Goal: Task Accomplishment & Management: Manage account settings

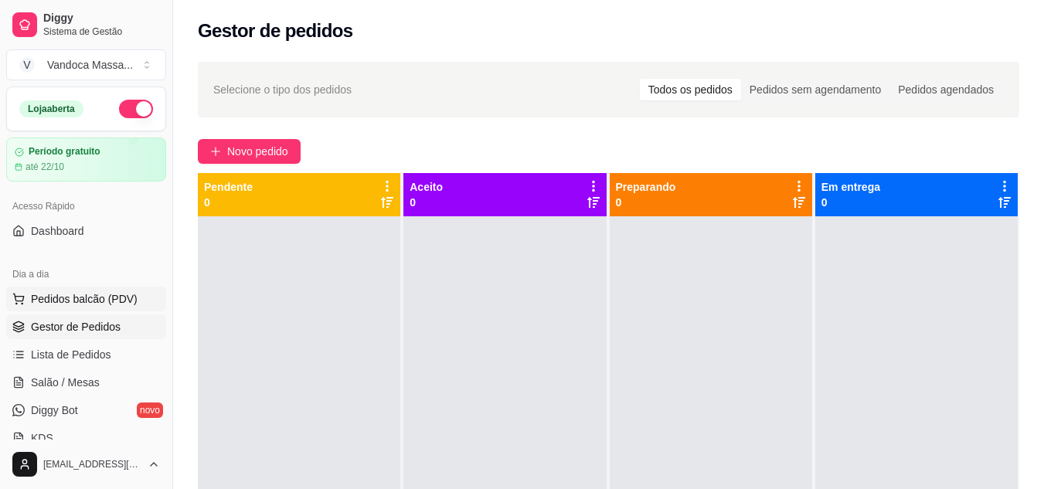
click at [77, 292] on span "Pedidos balcão (PDV)" at bounding box center [84, 298] width 107 height 15
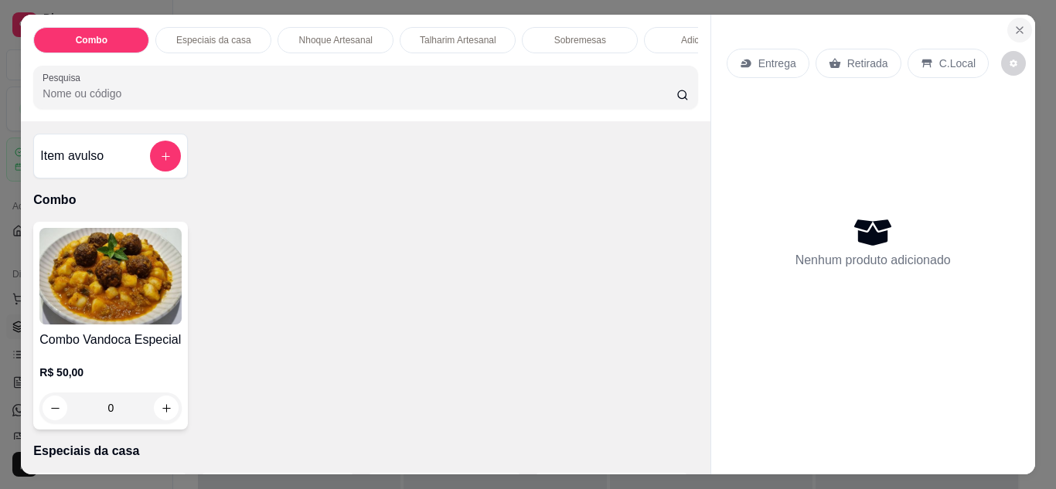
click at [1013, 28] on icon "Close" at bounding box center [1019, 30] width 12 height 12
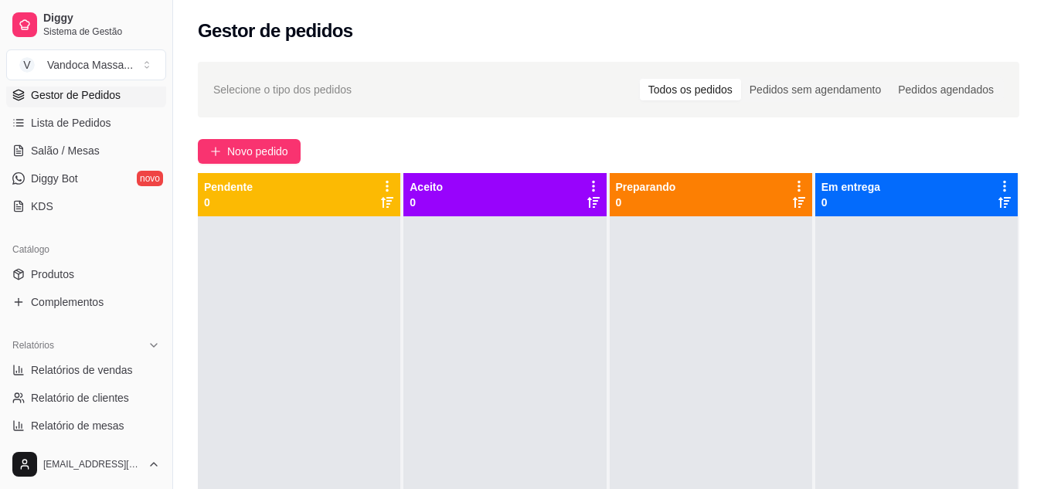
scroll to position [309, 0]
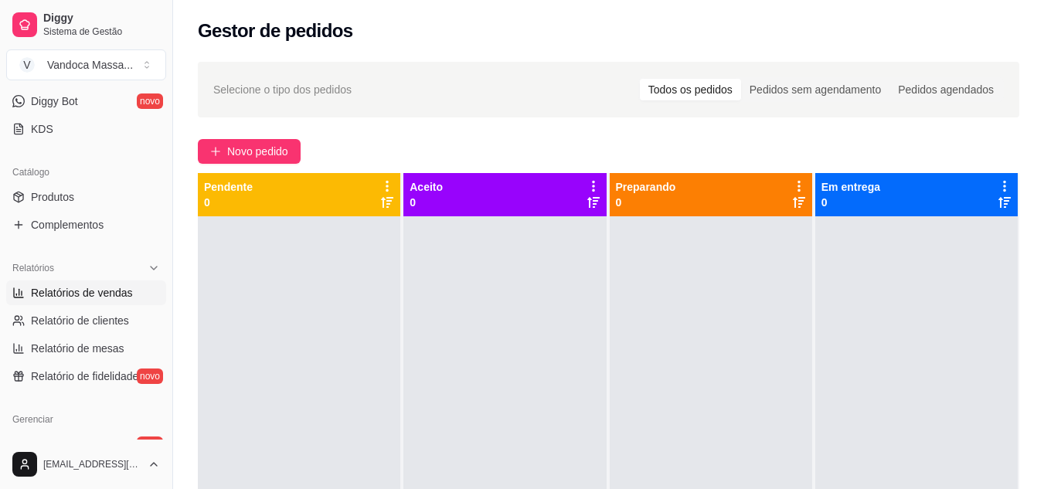
click at [81, 295] on span "Relatórios de vendas" at bounding box center [82, 292] width 102 height 15
select select "ALL"
select select "0"
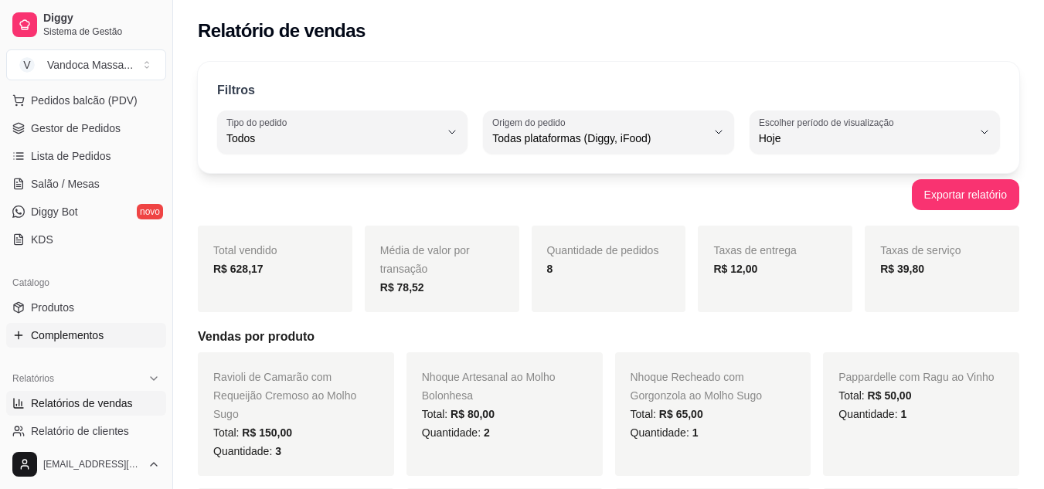
scroll to position [387, 0]
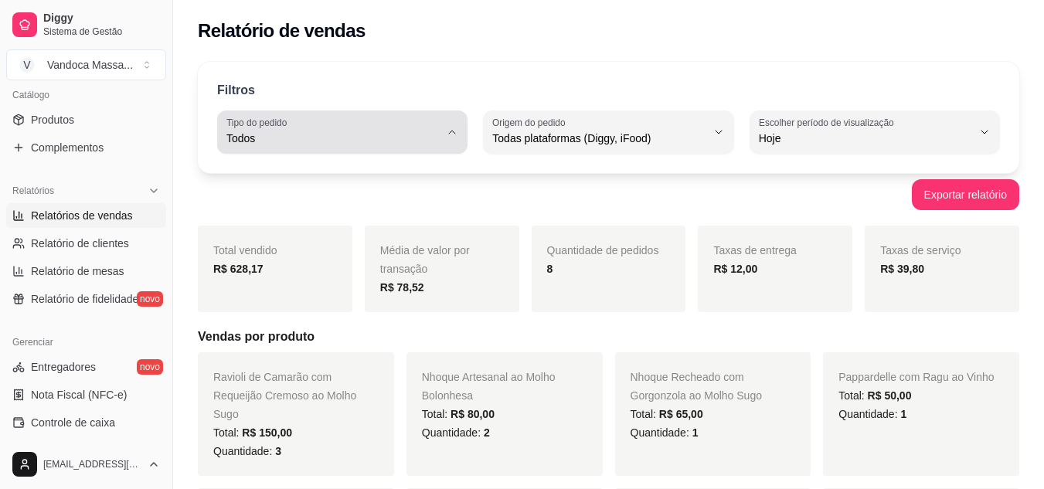
click at [452, 139] on button "Tipo do pedido Todos" at bounding box center [342, 132] width 250 height 43
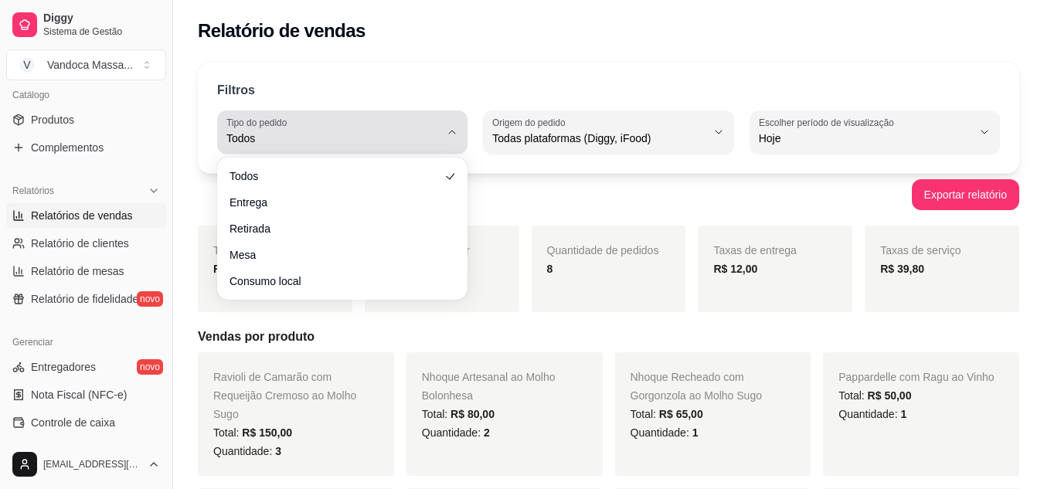
click at [452, 139] on button "Tipo do pedido Todos" at bounding box center [342, 132] width 250 height 43
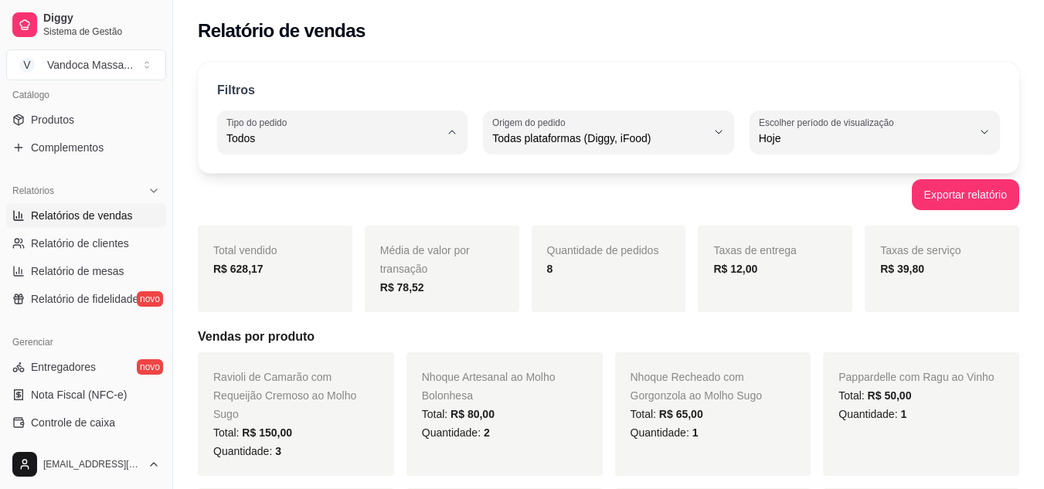
click at [631, 92] on div "Filtros" at bounding box center [608, 91] width 783 height 20
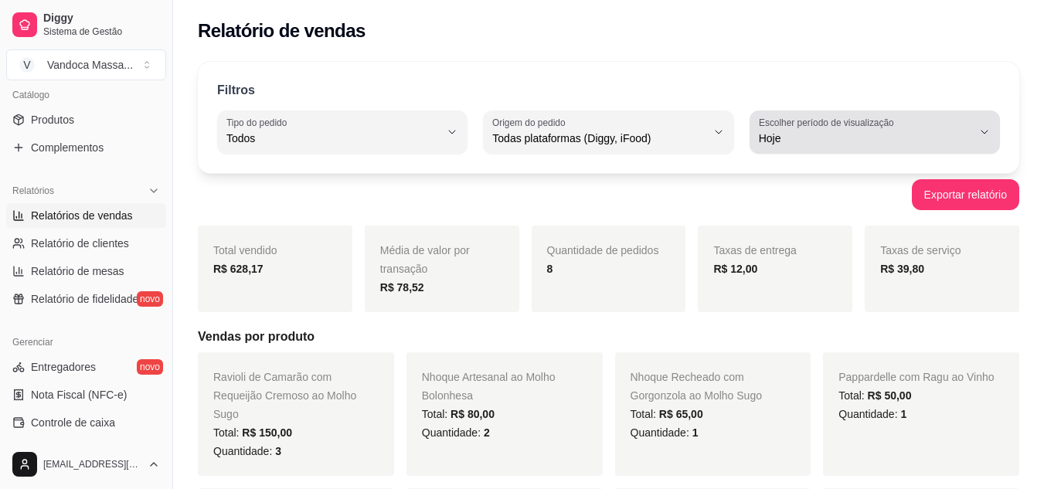
click at [904, 131] on span "Hoje" at bounding box center [865, 138] width 213 height 15
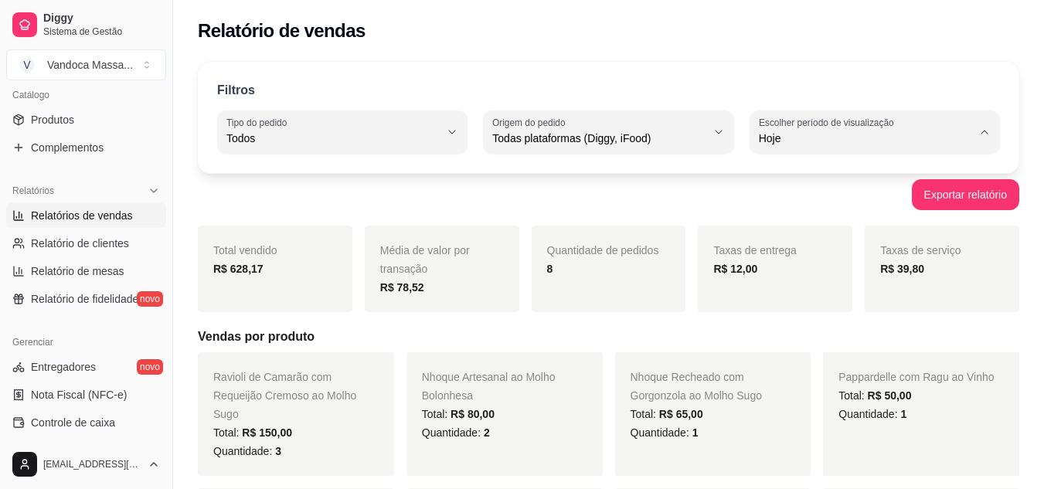
click at [448, 199] on div "Exportar relatório" at bounding box center [609, 194] width 822 height 31
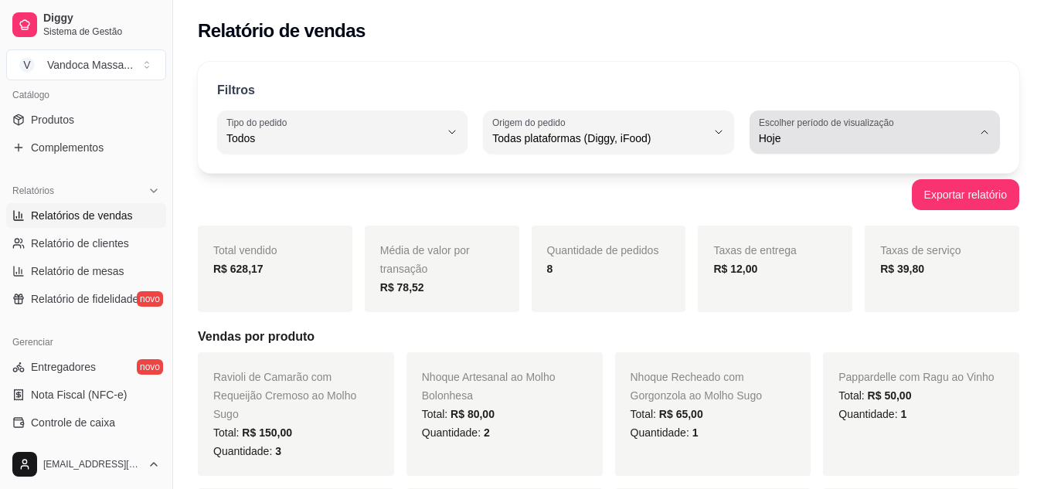
click at [892, 129] on div "Hoje" at bounding box center [865, 132] width 213 height 31
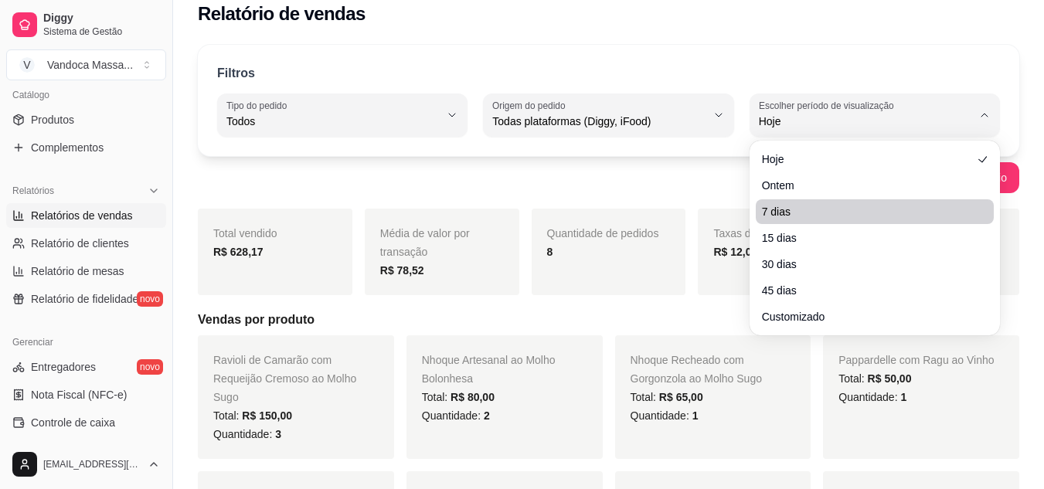
scroll to position [0, 0]
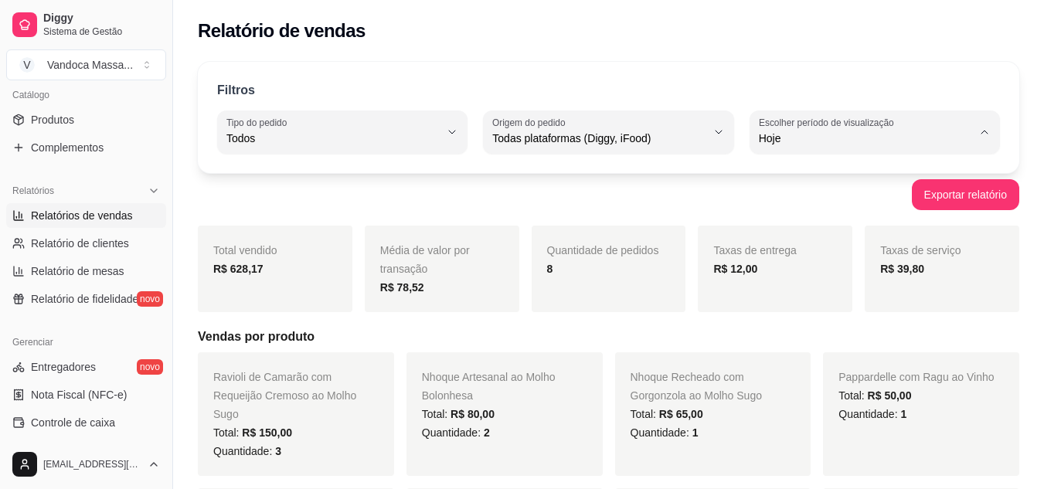
click at [806, 228] on span "7 dias" at bounding box center [867, 226] width 202 height 15
type input "7"
select select "7"
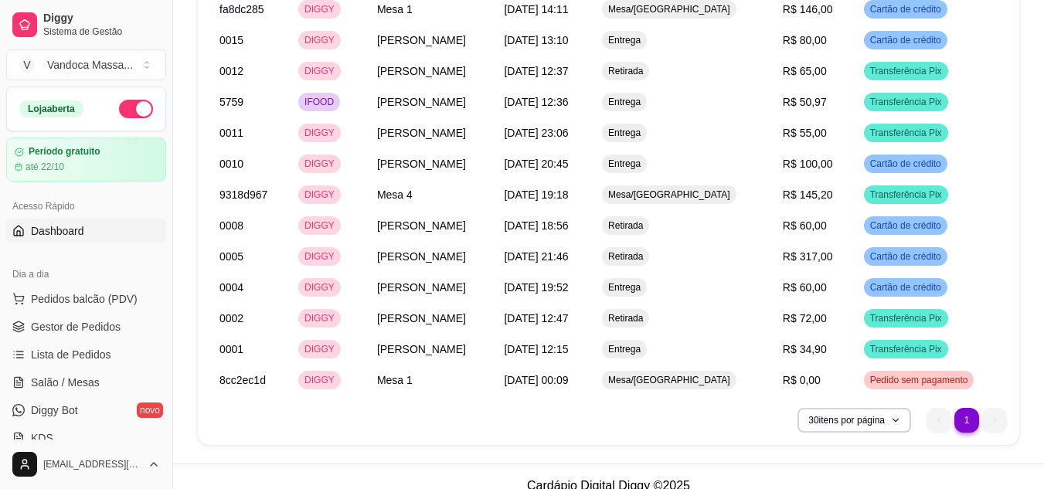
drag, startPoint x: 62, startPoint y: 227, endPoint x: 73, endPoint y: 241, distance: 17.6
click at [62, 227] on span "Dashboard" at bounding box center [57, 230] width 53 height 15
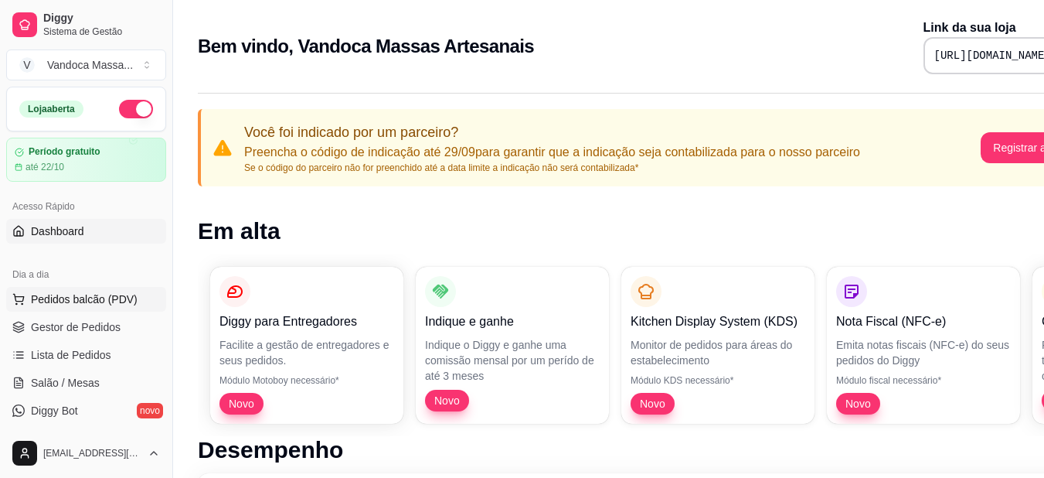
click at [96, 295] on span "Pedidos balcão (PDV)" at bounding box center [84, 298] width 107 height 15
click at [61, 320] on span "Gestor de Pedidos" at bounding box center [76, 326] width 90 height 15
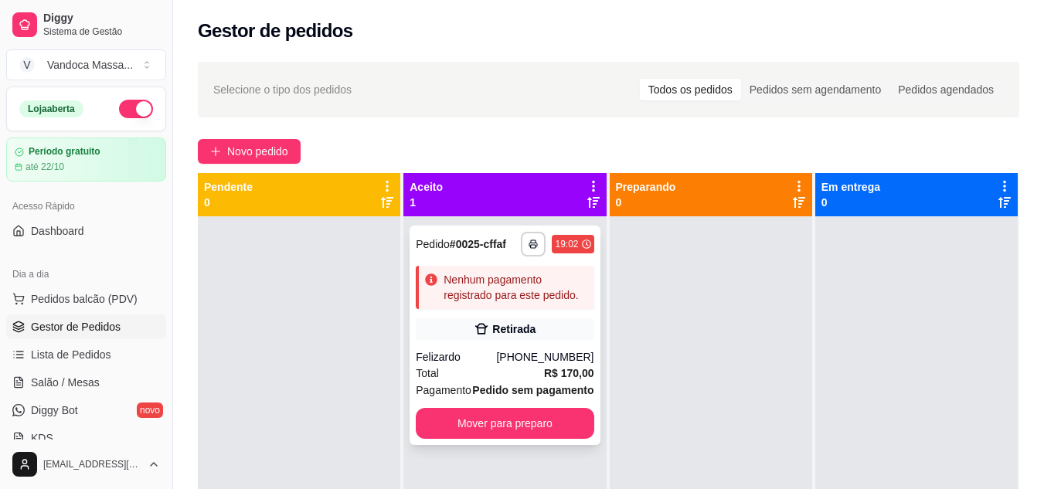
click at [469, 278] on div "Nenhum pagamento registrado para este pedido." at bounding box center [516, 287] width 144 height 31
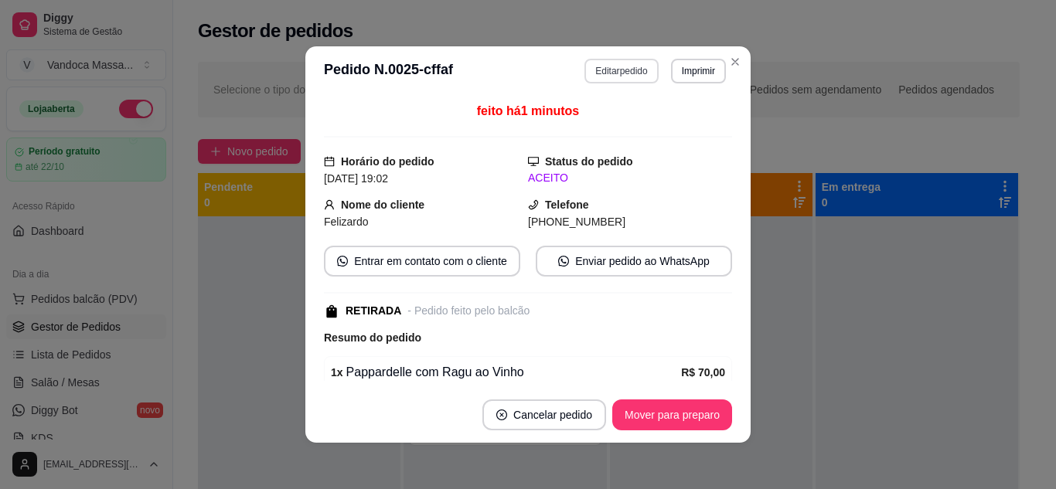
click at [625, 72] on button "Editar pedido" at bounding box center [620, 71] width 73 height 25
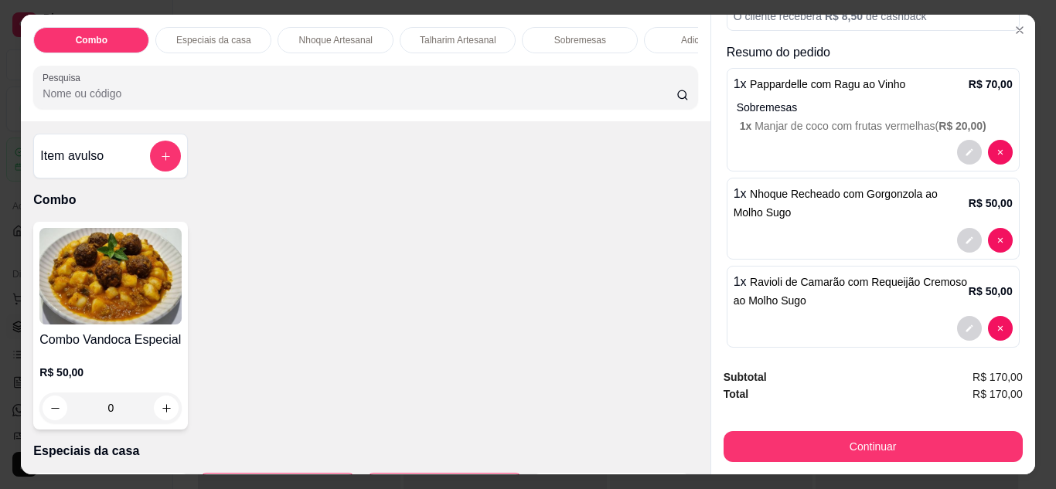
scroll to position [158, 0]
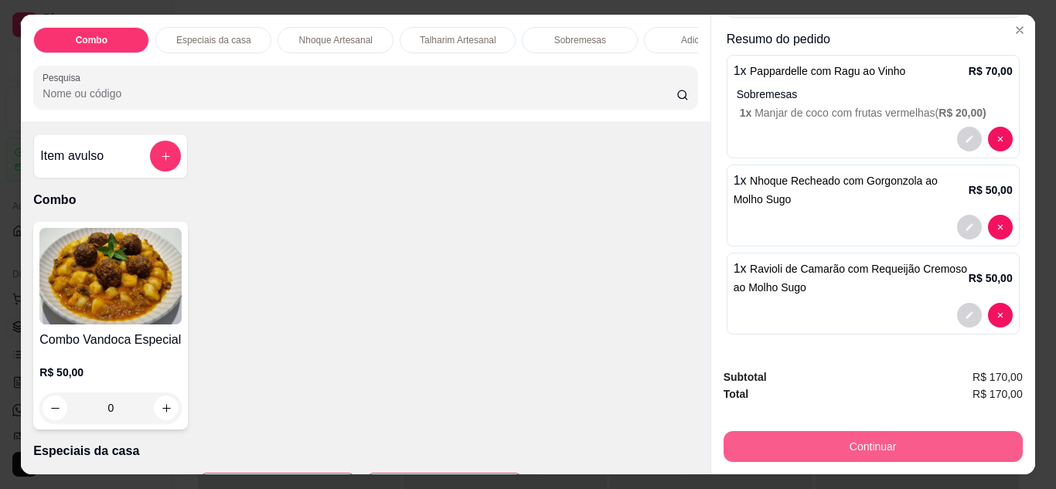
click at [881, 439] on button "Continuar" at bounding box center [873, 446] width 299 height 31
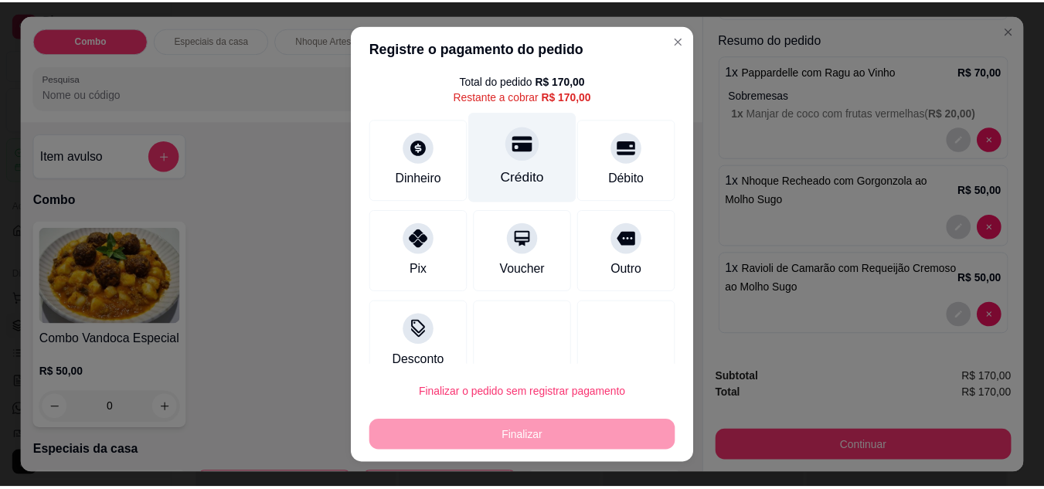
scroll to position [68, 0]
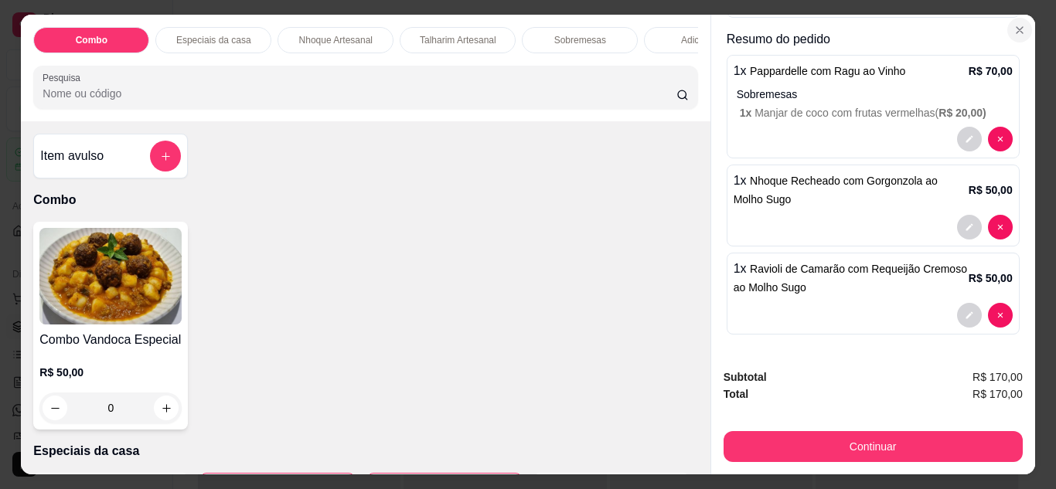
click at [1020, 22] on button "Close" at bounding box center [1019, 30] width 25 height 25
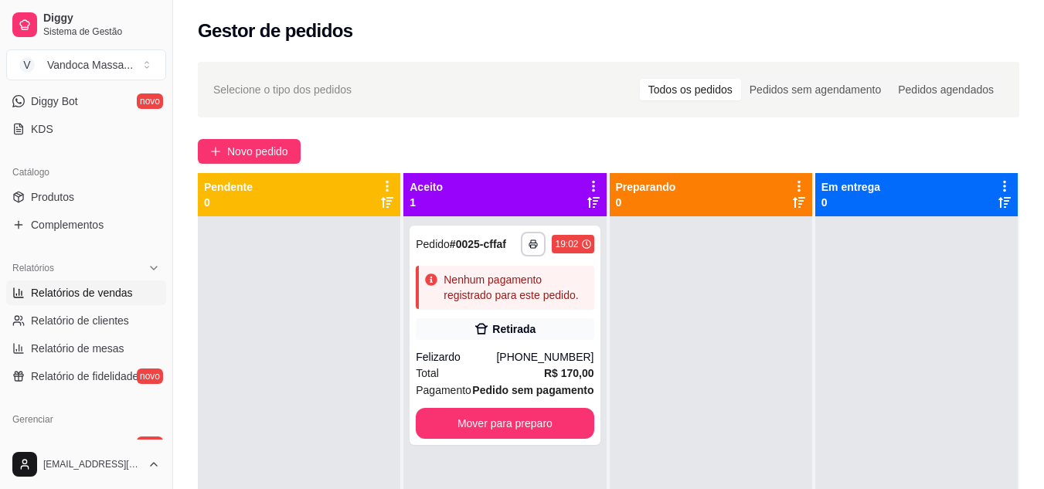
scroll to position [387, 0]
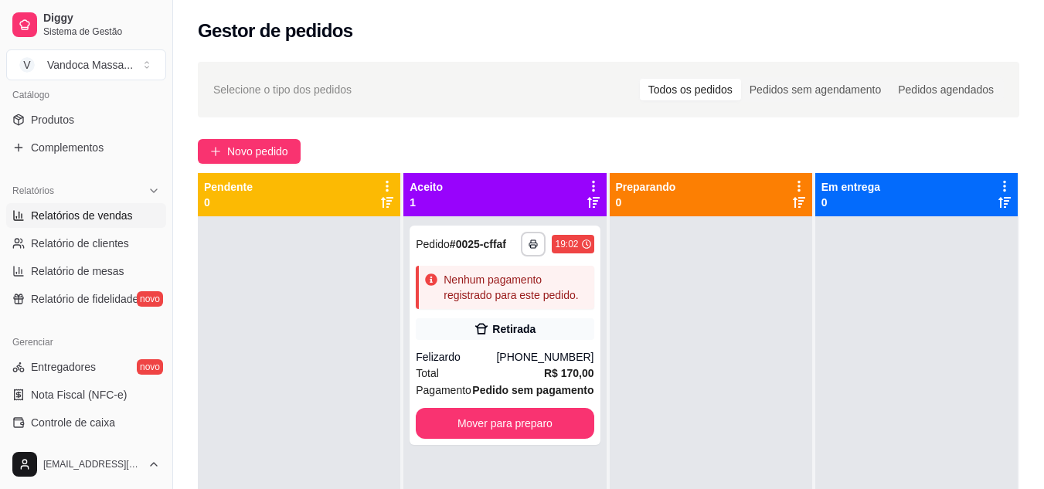
click at [98, 219] on span "Relatórios de vendas" at bounding box center [82, 215] width 102 height 15
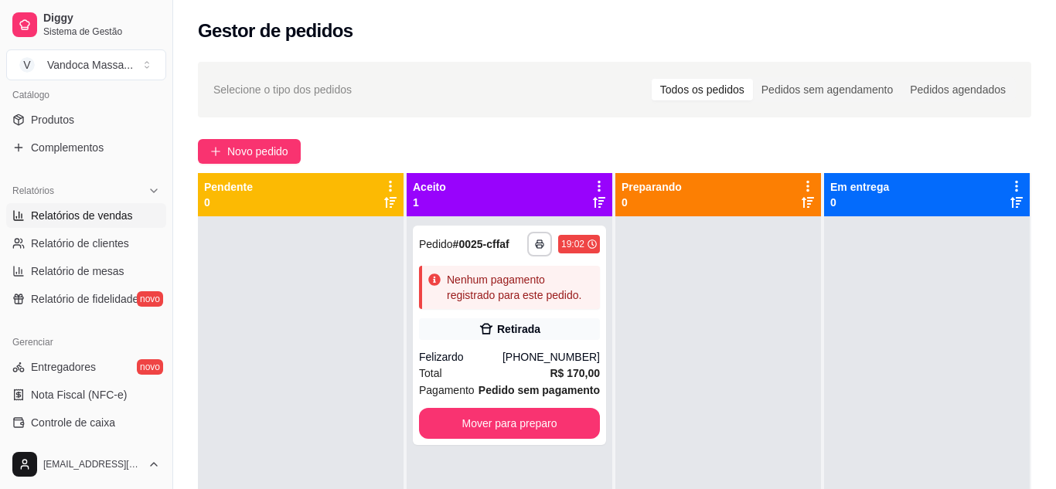
select select "ALL"
select select "0"
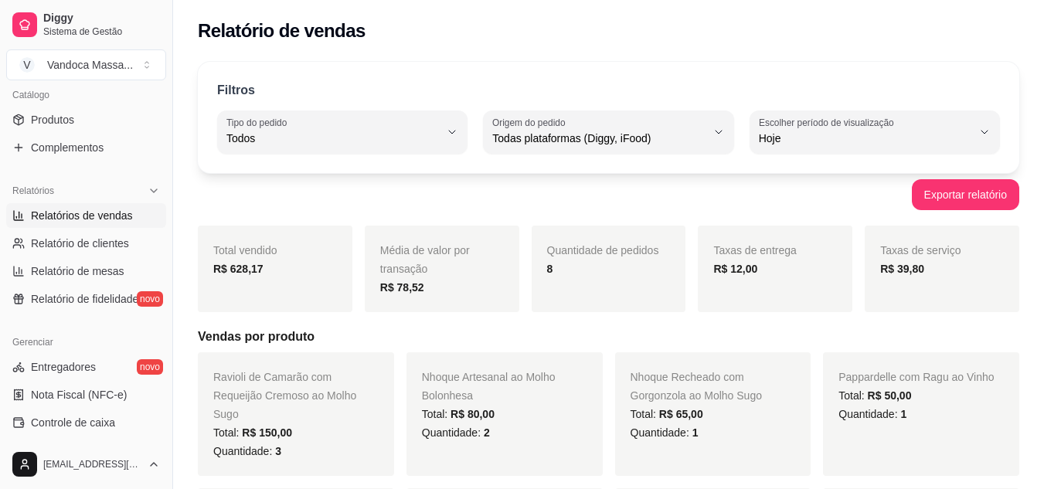
click at [850, 136] on span "Hoje" at bounding box center [865, 138] width 213 height 15
click at [806, 330] on span "Customizado" at bounding box center [867, 326] width 202 height 15
type input "-1"
select select "-1"
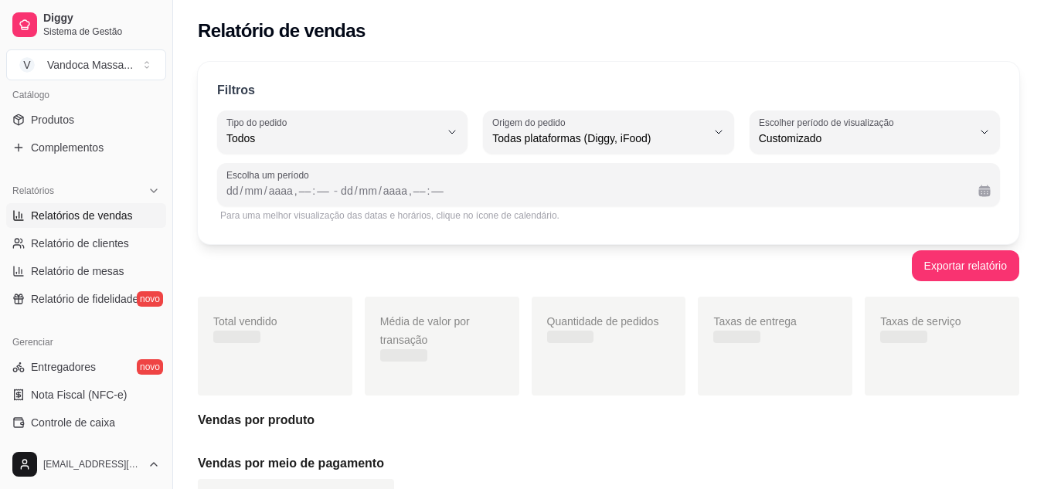
scroll to position [15, 0]
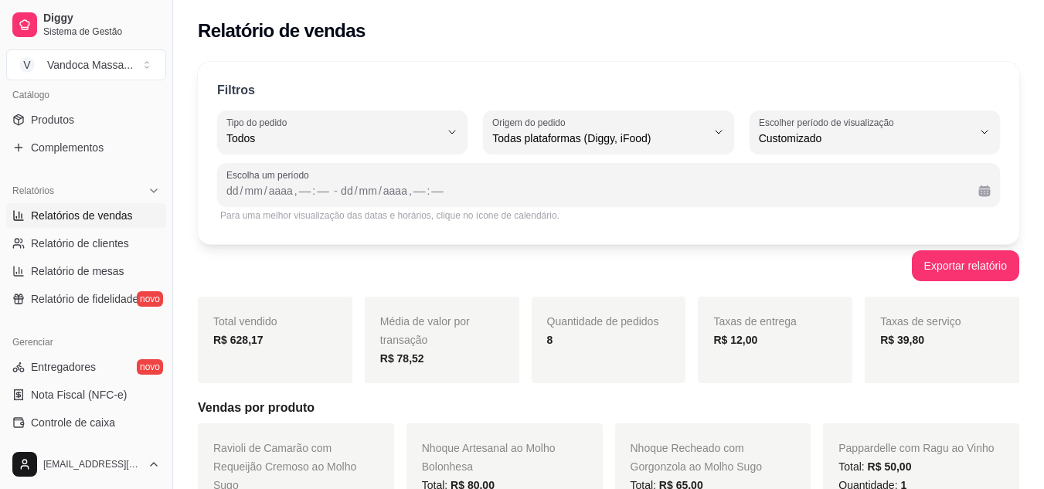
click at [409, 202] on div "Escolha um período dd / mm / aaaa , –– : –– - dd / mm / aaaa , –– : ––" at bounding box center [608, 184] width 783 height 43
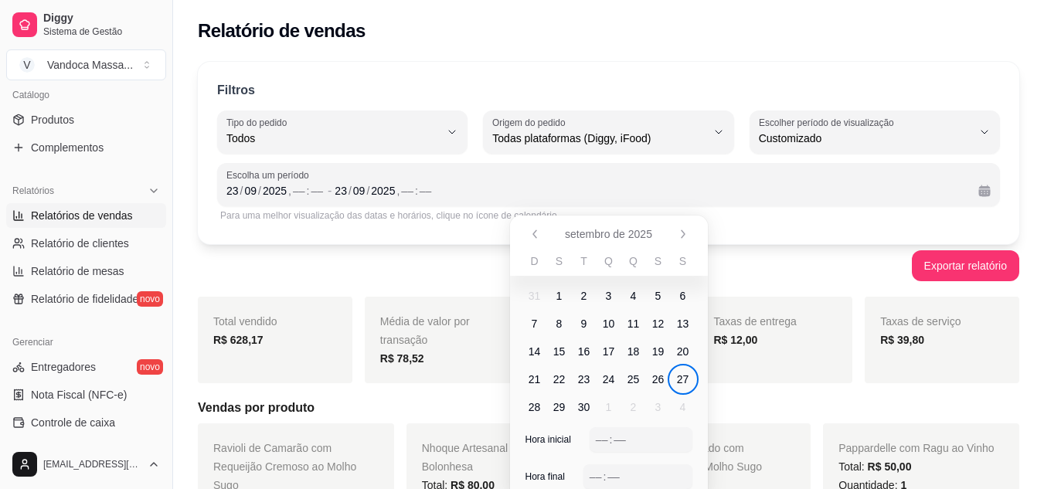
click at [823, 269] on div "Exportar relatório" at bounding box center [609, 265] width 822 height 31
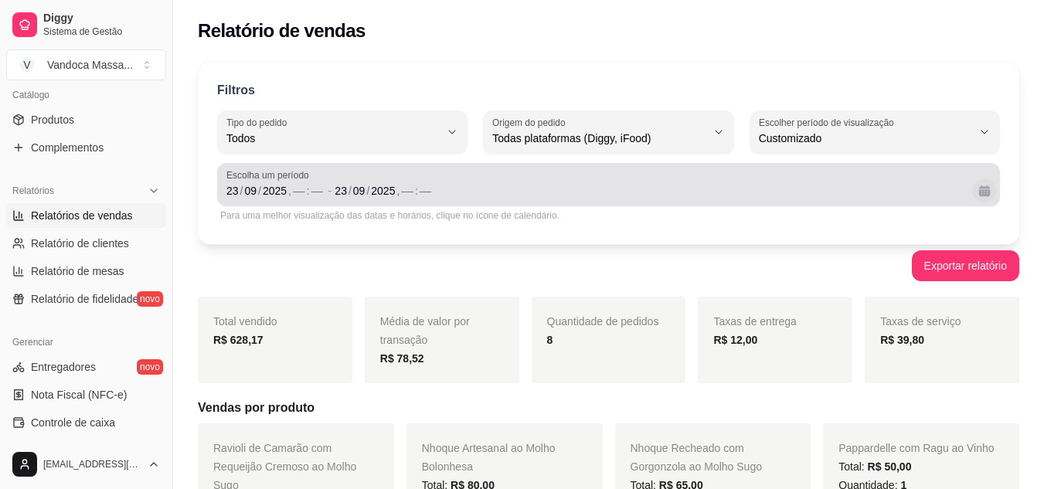
click at [982, 186] on button "Calendário" at bounding box center [984, 191] width 24 height 24
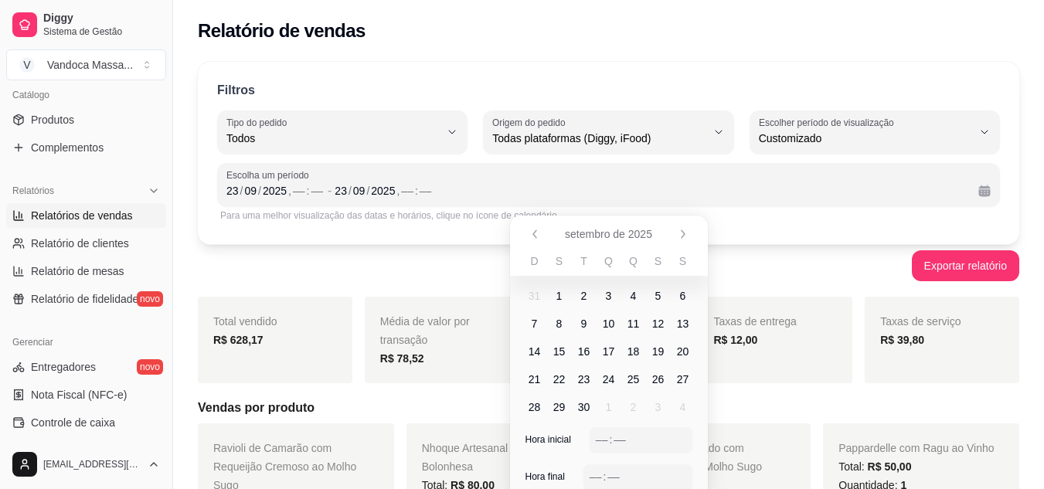
click at [588, 380] on span "23" at bounding box center [584, 379] width 12 height 15
click at [602, 441] on div "––" at bounding box center [601, 439] width 15 height 15
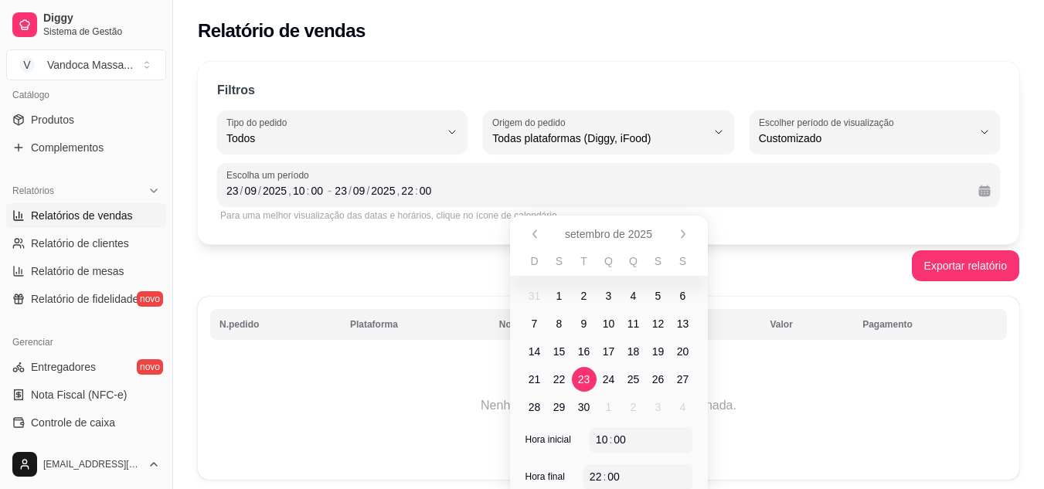
click at [754, 252] on div "Exportar relatório" at bounding box center [609, 265] width 822 height 31
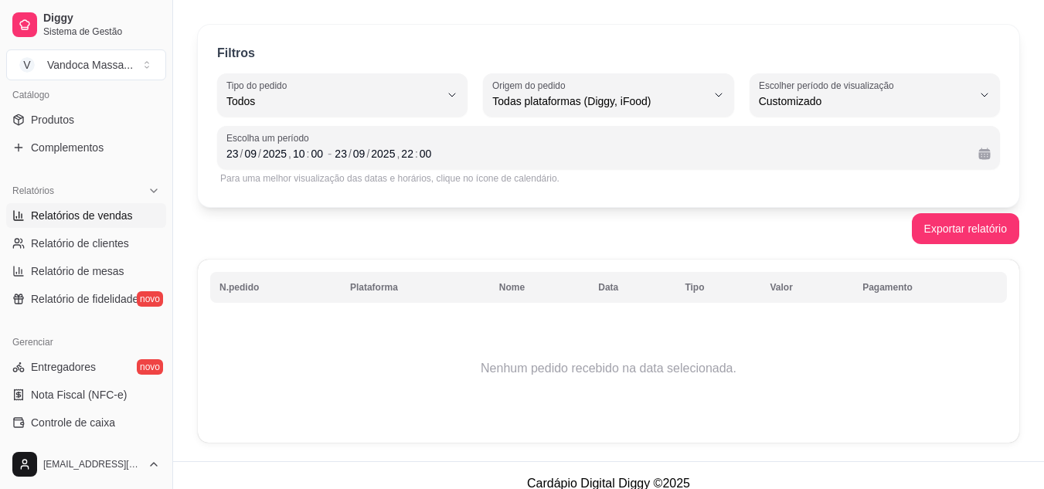
scroll to position [53, 0]
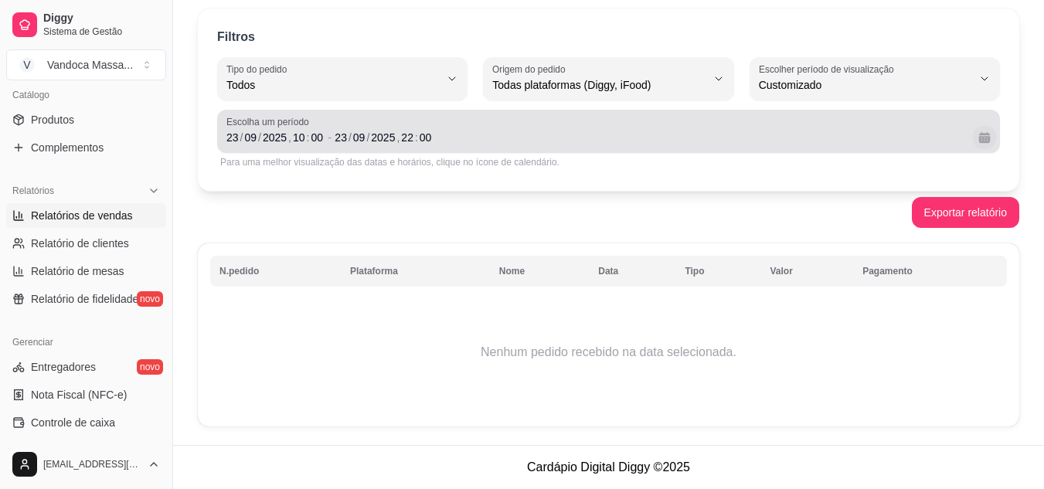
click at [990, 135] on button "Calendário" at bounding box center [984, 137] width 24 height 24
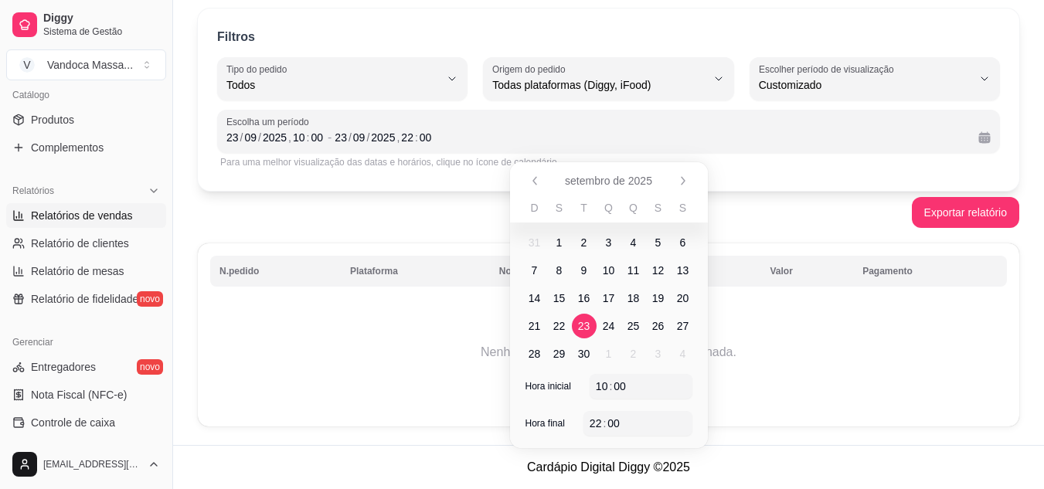
click at [614, 322] on span "24" at bounding box center [609, 325] width 12 height 15
click at [643, 322] on span "25" at bounding box center [634, 326] width 25 height 25
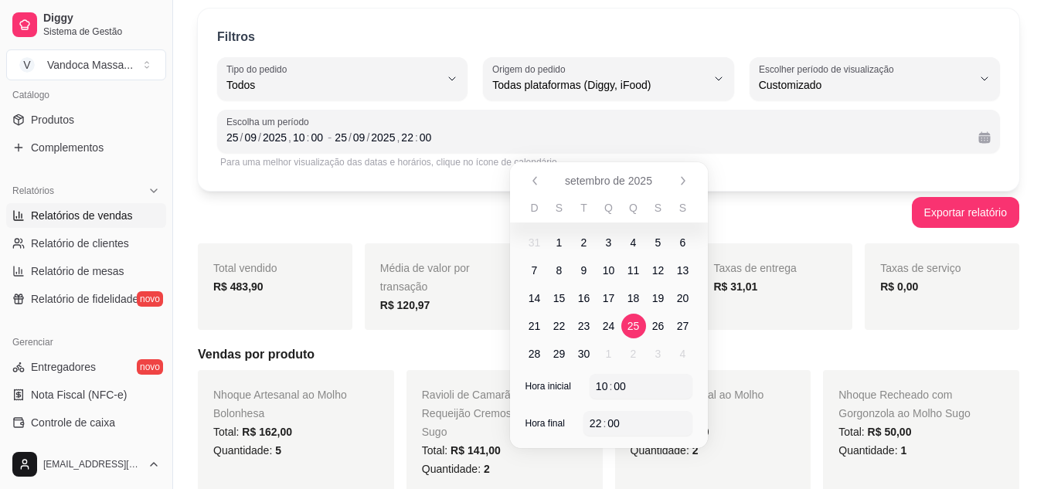
click at [752, 218] on div "Exportar relatório" at bounding box center [609, 212] width 822 height 31
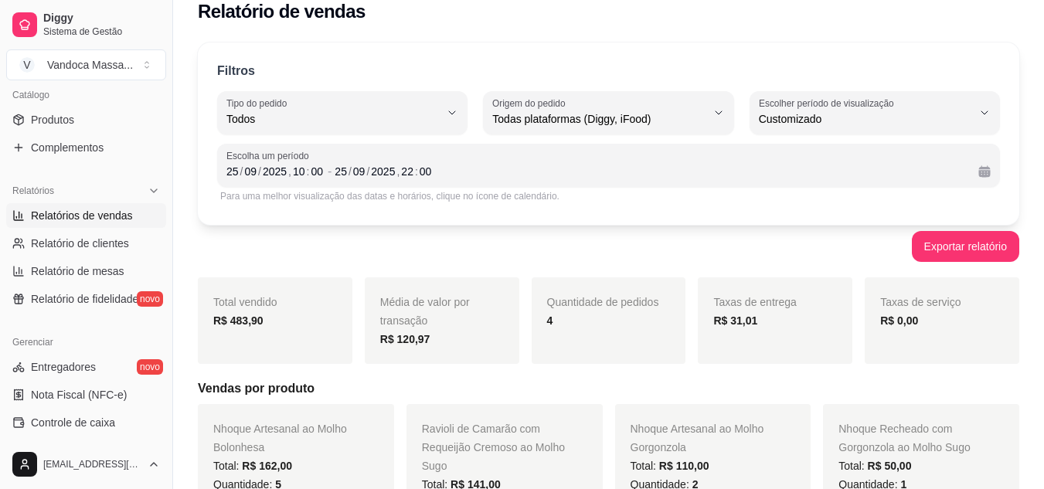
scroll to position [0, 0]
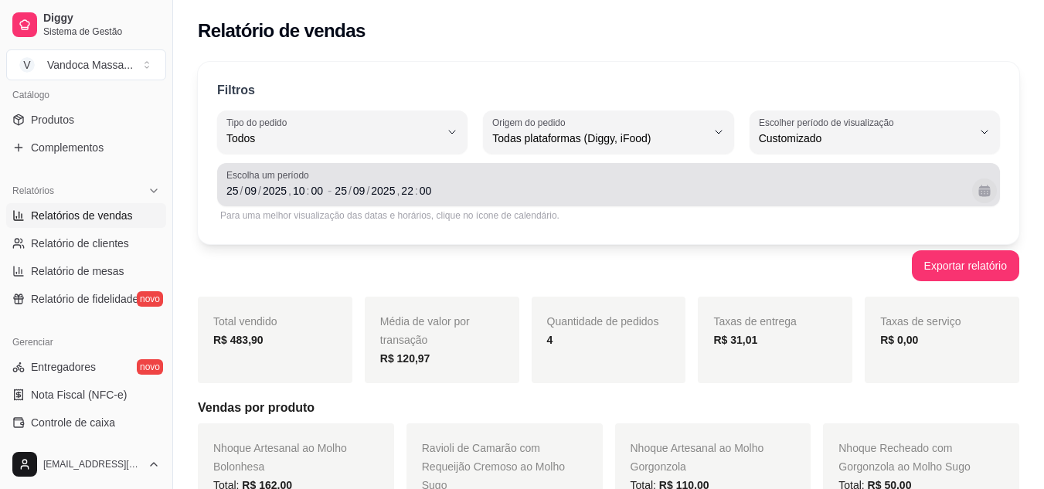
click at [989, 192] on button "Calendário" at bounding box center [984, 191] width 25 height 25
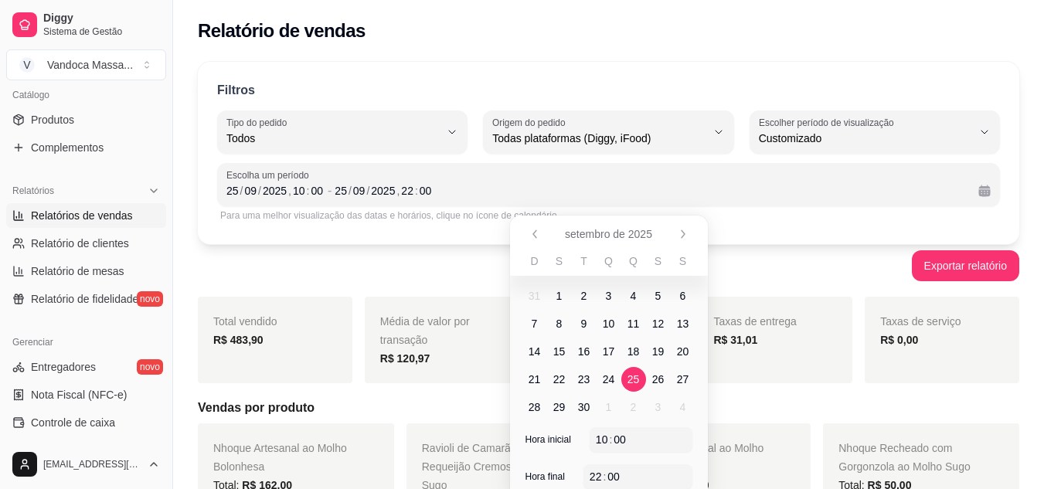
click at [659, 384] on span "26" at bounding box center [658, 379] width 12 height 15
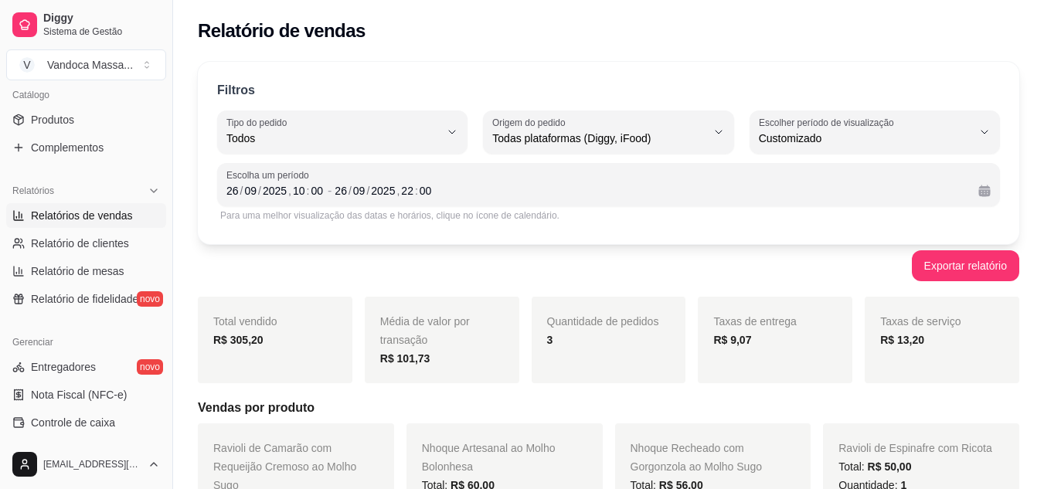
click at [771, 265] on div "Exportar relatório" at bounding box center [609, 265] width 822 height 31
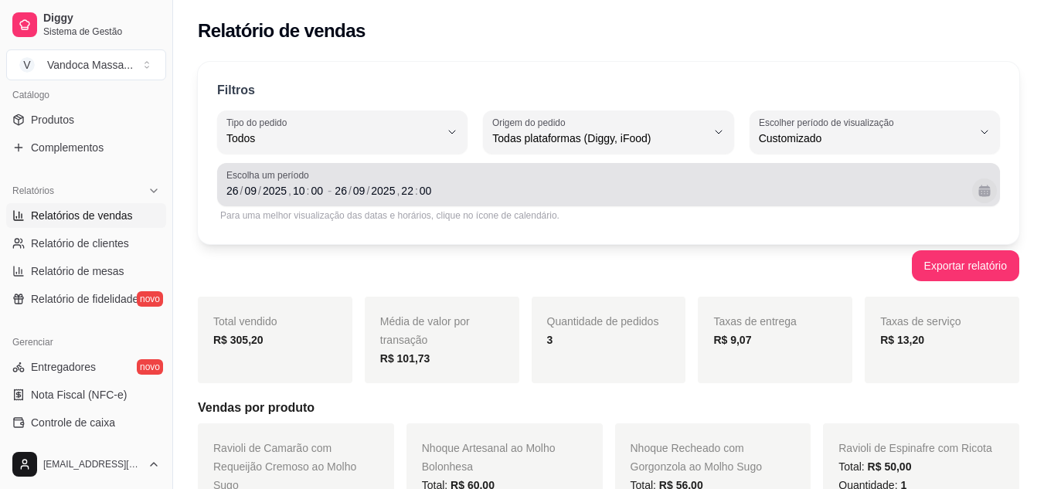
click at [987, 192] on button "Calendário" at bounding box center [984, 191] width 25 height 25
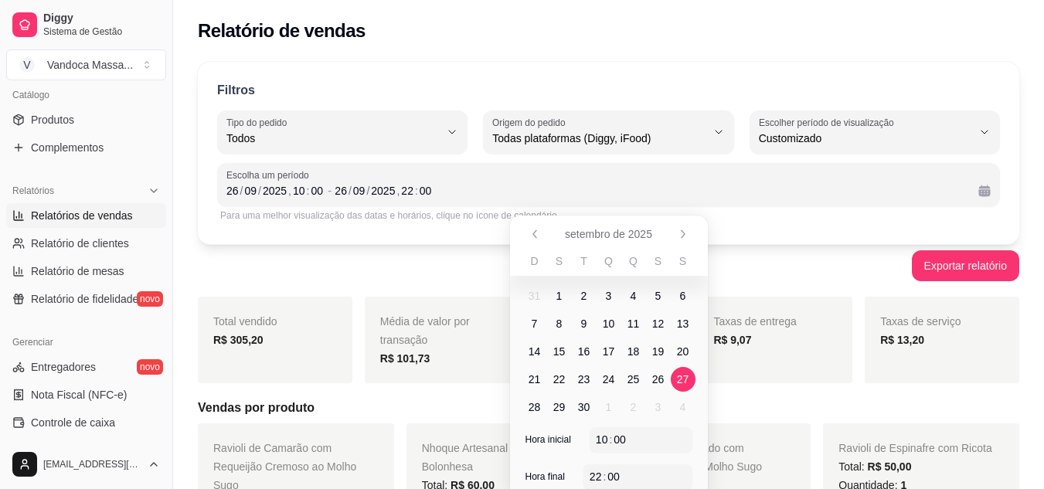
click at [678, 382] on span "27" at bounding box center [683, 379] width 12 height 15
click at [475, 278] on div "Exportar relatório" at bounding box center [609, 265] width 822 height 31
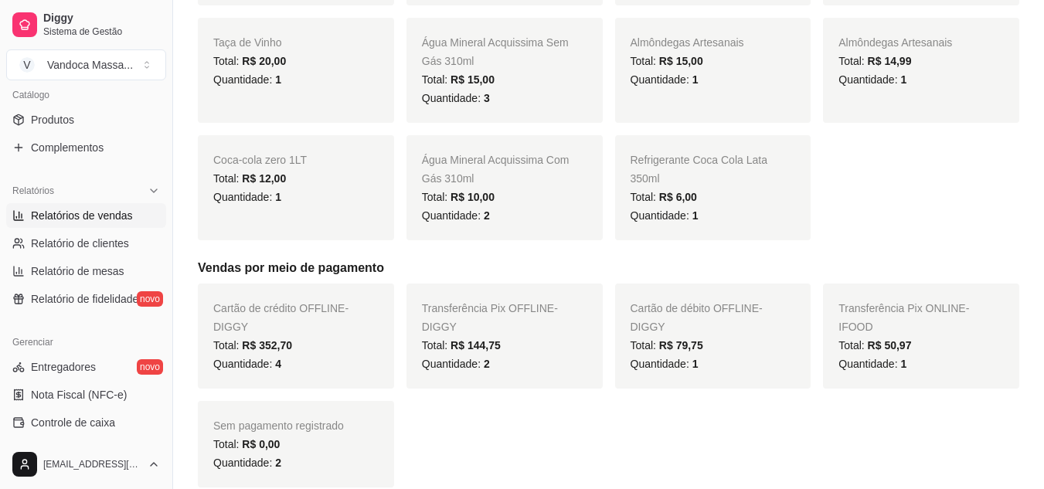
scroll to position [696, 0]
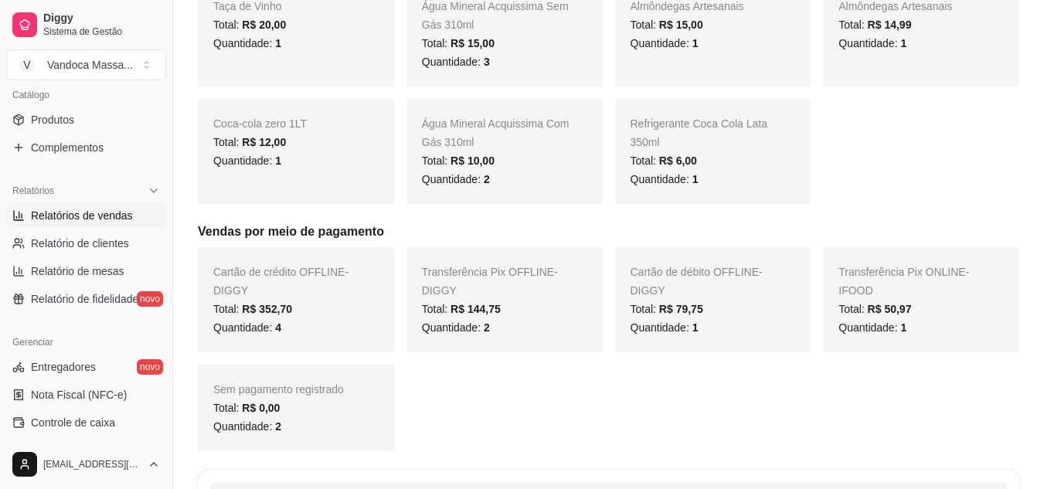
click at [641, 370] on div "Cartão de crédito OFFLINE - DIGGY Total: R$ 352,70 Quantidade: 4 Transferência …" at bounding box center [609, 349] width 822 height 204
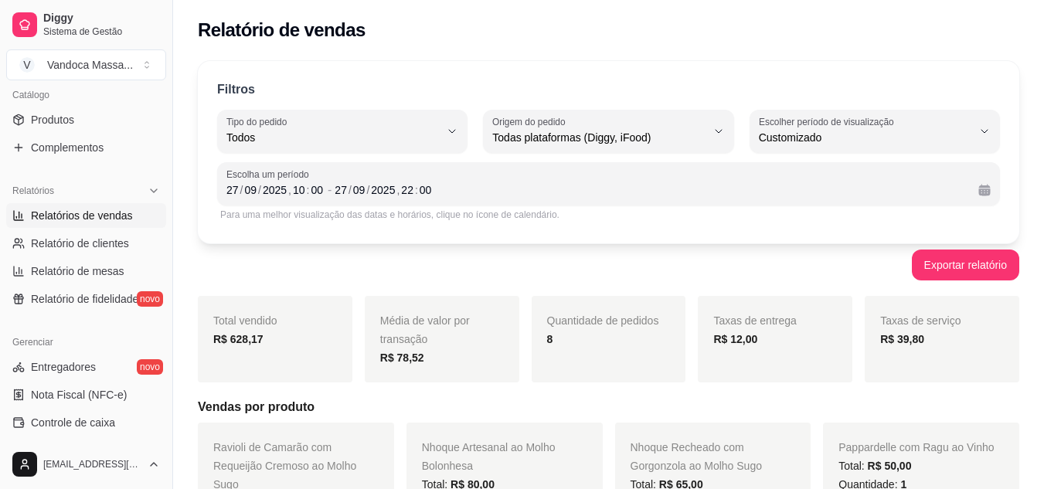
scroll to position [0, 0]
click at [574, 278] on div "Exportar relatório" at bounding box center [609, 265] width 822 height 31
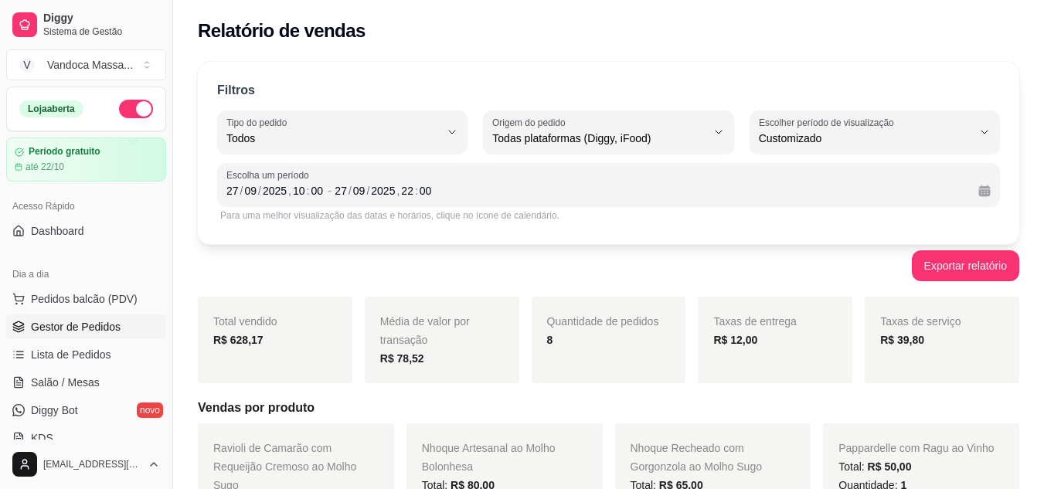
click at [63, 332] on span "Gestor de Pedidos" at bounding box center [76, 326] width 90 height 15
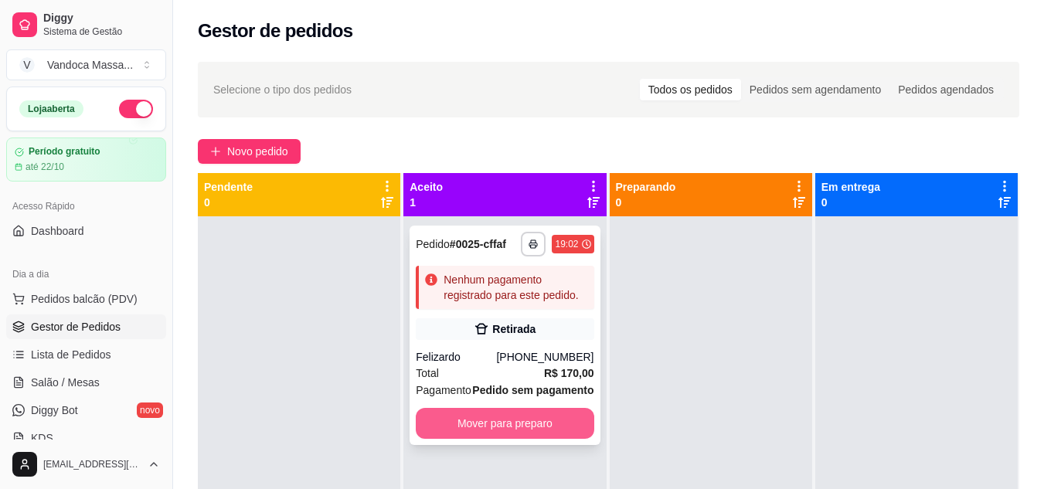
click at [477, 421] on button "Mover para preparo" at bounding box center [505, 423] width 178 height 31
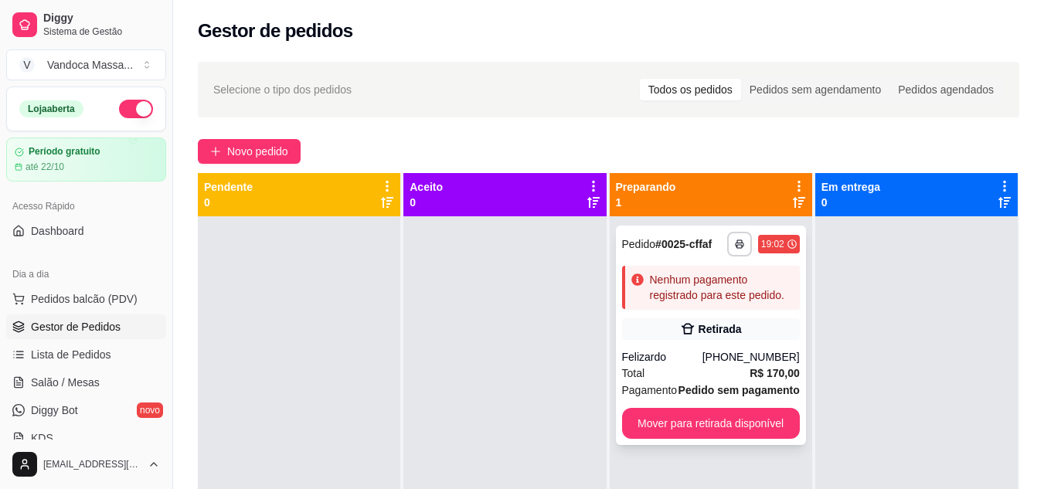
click at [759, 339] on div "Retirada" at bounding box center [711, 329] width 178 height 22
click at [69, 295] on span "Pedidos balcão (PDV)" at bounding box center [84, 298] width 107 height 15
click at [74, 235] on span "Dashboard" at bounding box center [57, 230] width 53 height 15
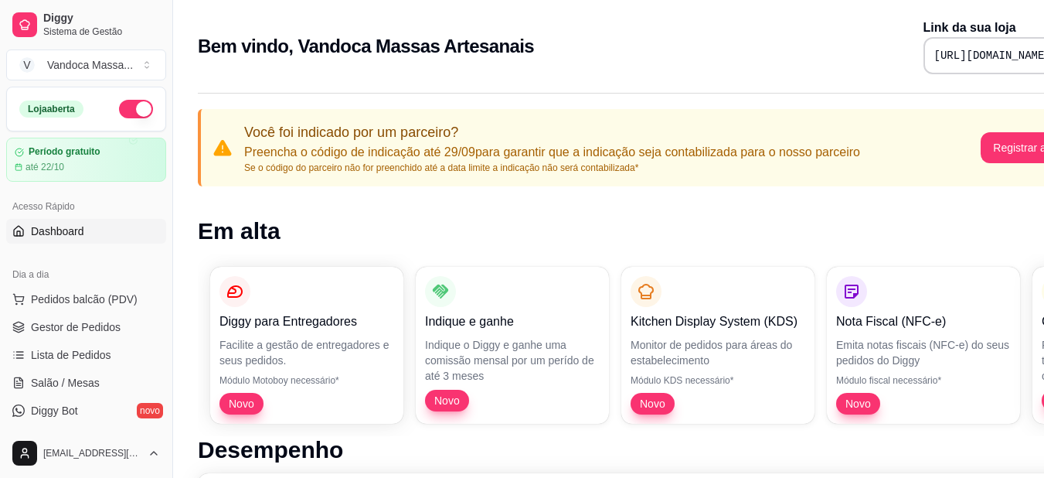
click at [986, 45] on div "[URL][DOMAIN_NAME]" at bounding box center [1008, 55] width 169 height 37
click at [986, 46] on div "[URL][DOMAIN_NAME]" at bounding box center [1008, 55] width 169 height 37
copy div "[URL][DOMAIN_NAME]"
click at [91, 349] on span "Lista de Pedidos" at bounding box center [71, 354] width 80 height 15
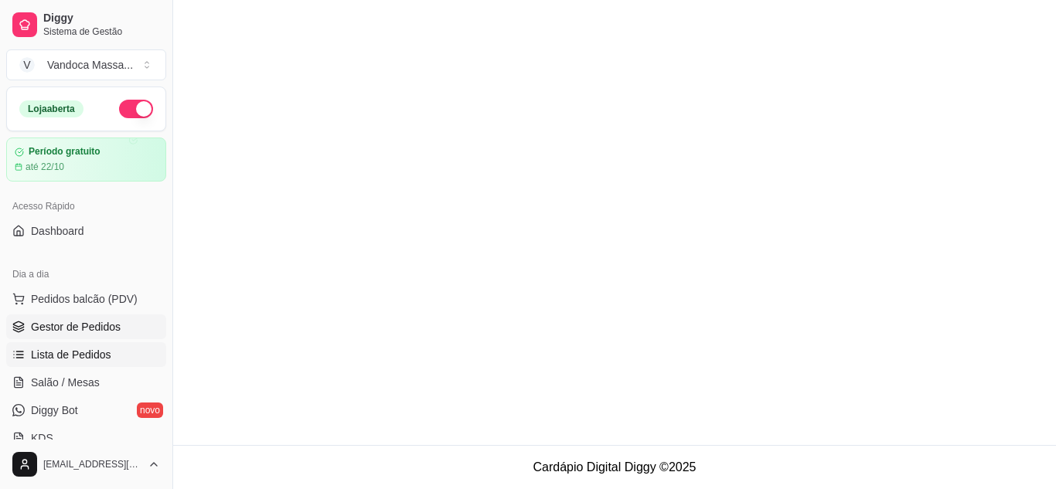
click at [96, 320] on span "Gestor de Pedidos" at bounding box center [76, 326] width 90 height 15
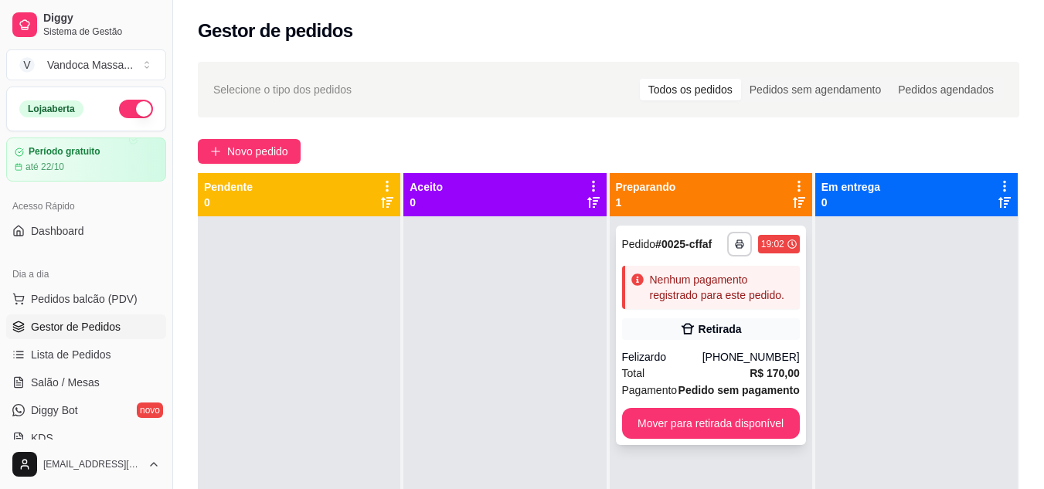
click at [659, 236] on div "Pedido # 0025-cffaf" at bounding box center [667, 244] width 90 height 19
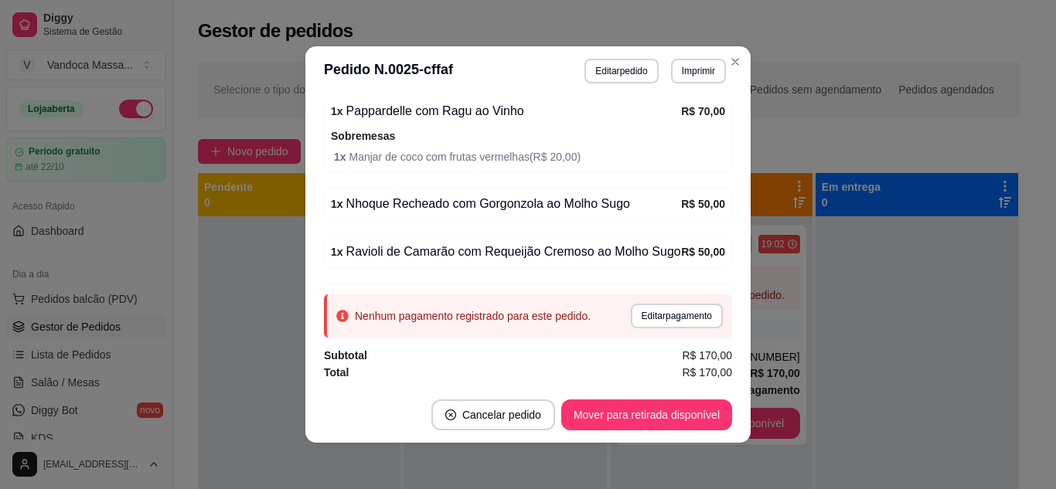
scroll to position [3, 0]
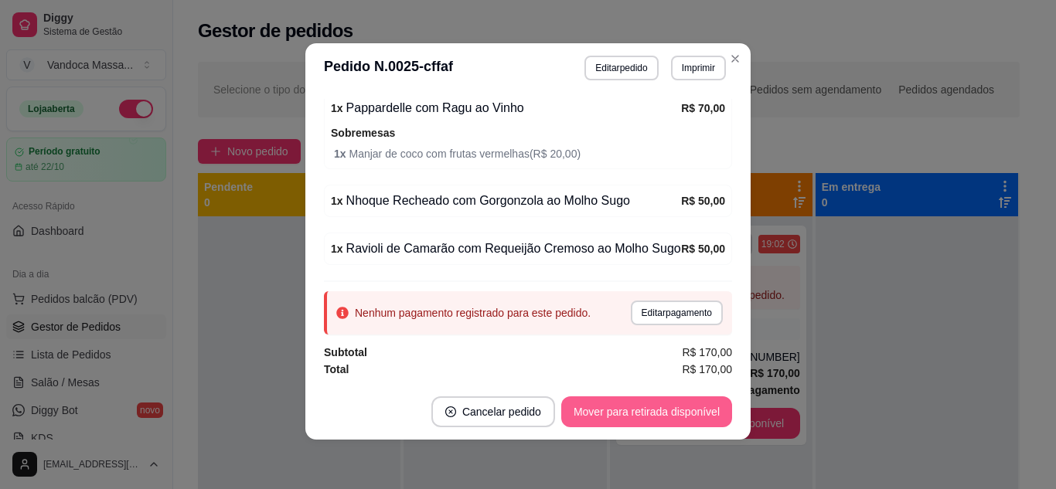
click at [673, 413] on button "Mover para retirada disponível" at bounding box center [646, 412] width 171 height 31
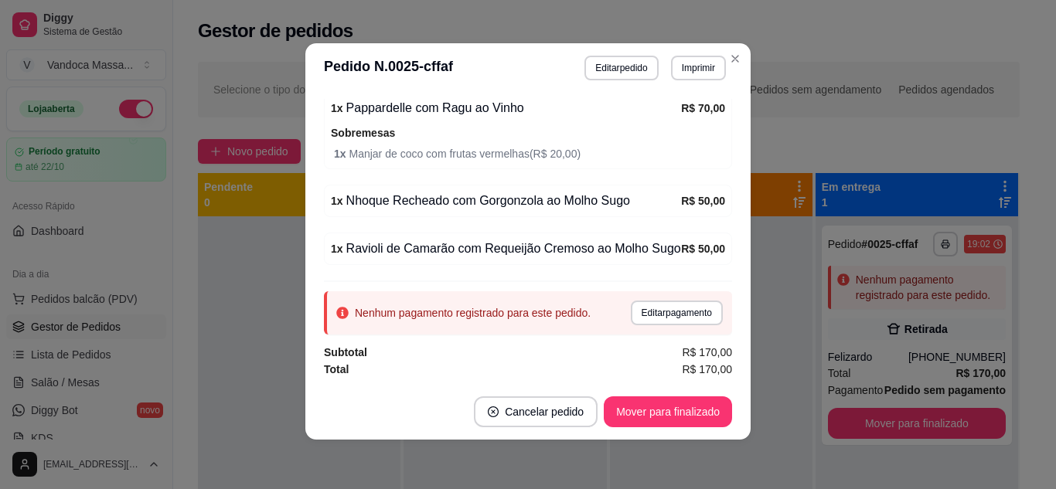
click at [669, 316] on button "Editar pagamento" at bounding box center [677, 313] width 92 height 25
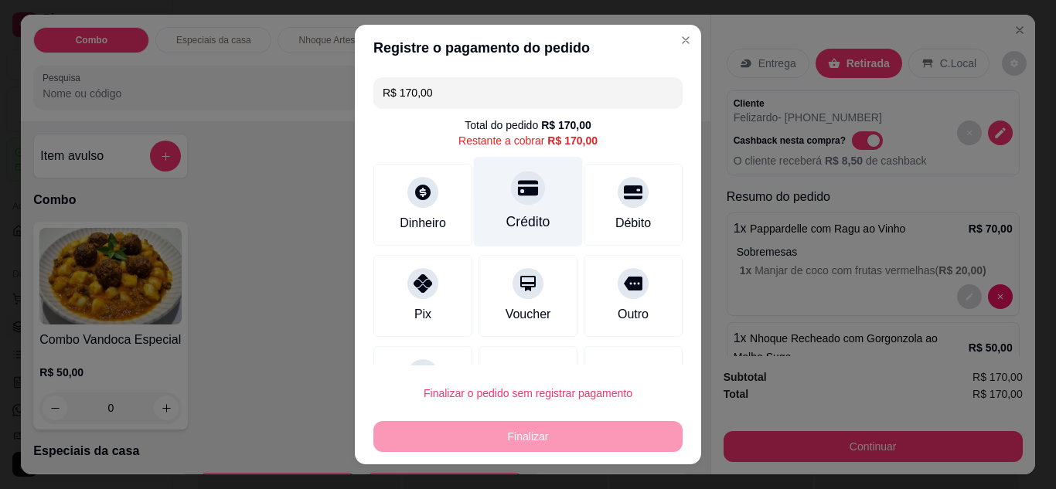
click at [530, 207] on div "Crédito" at bounding box center [528, 201] width 109 height 90
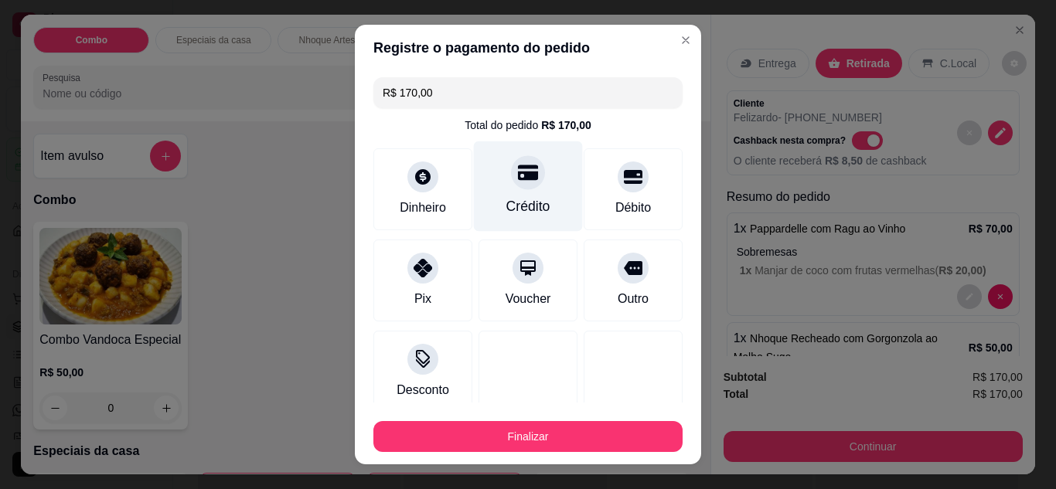
type input "R$ 0,00"
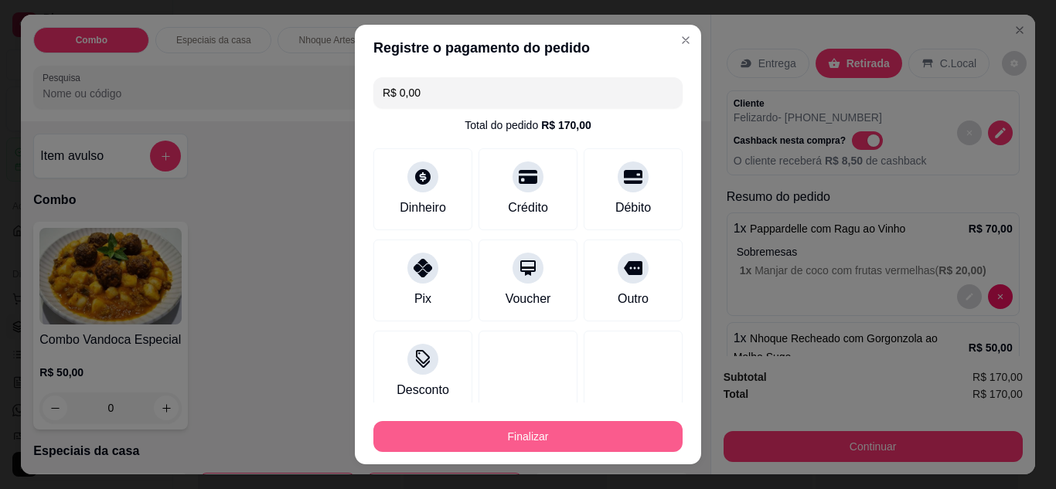
click at [568, 437] on button "Finalizar" at bounding box center [527, 436] width 309 height 31
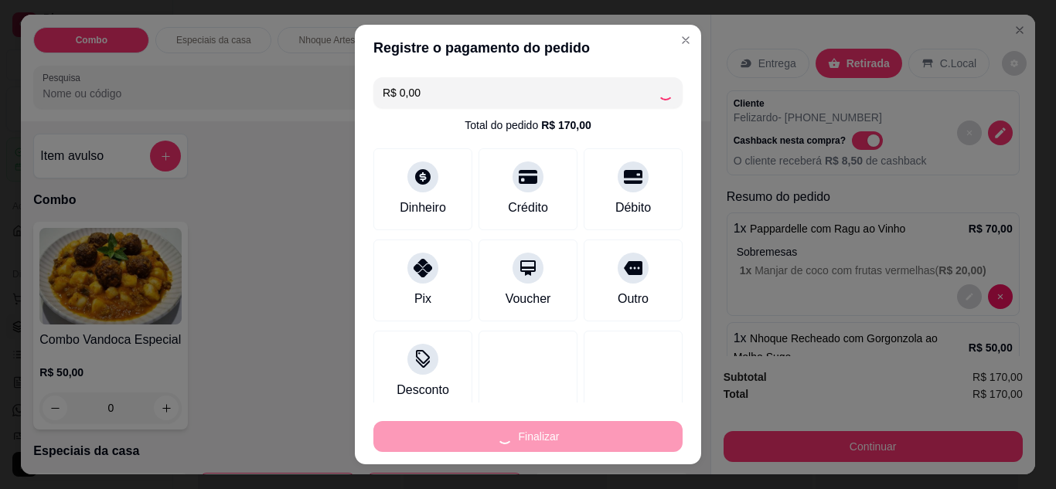
type input "0"
type input "-R$ 170,00"
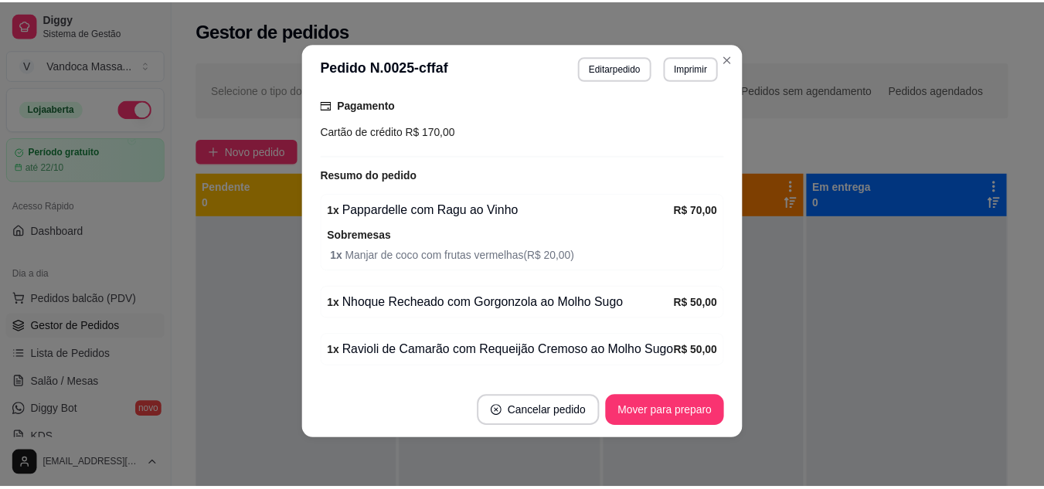
scroll to position [365, 0]
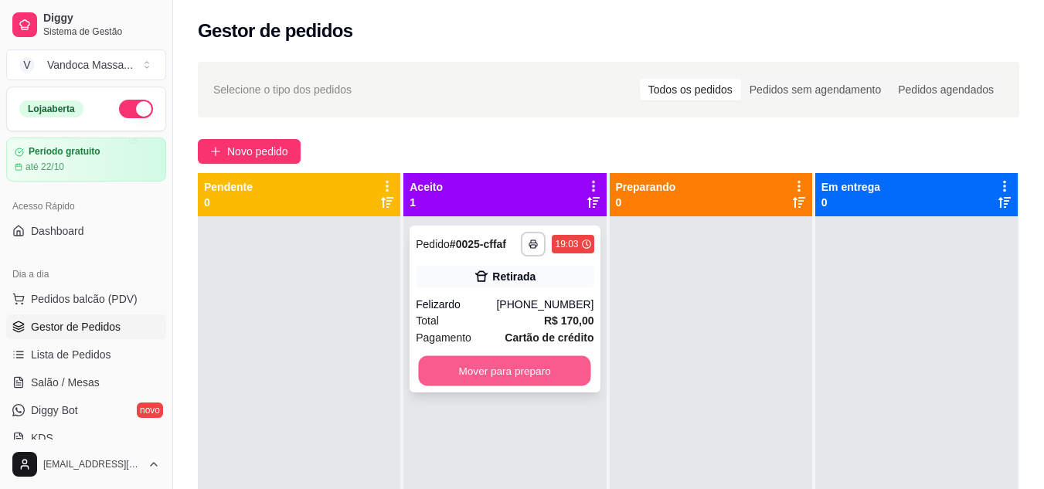
click at [500, 374] on button "Mover para preparo" at bounding box center [505, 371] width 172 height 30
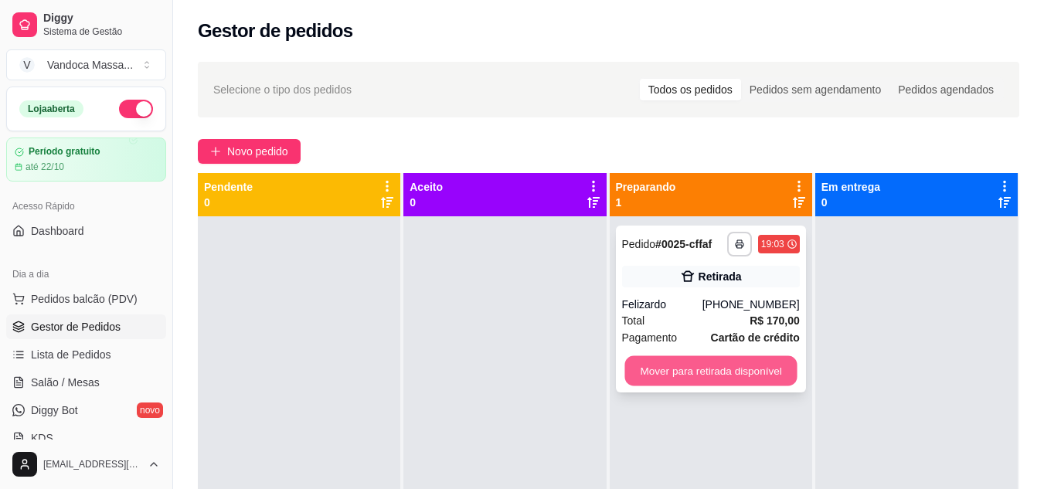
click at [715, 361] on button "Mover para retirada disponível" at bounding box center [711, 371] width 172 height 30
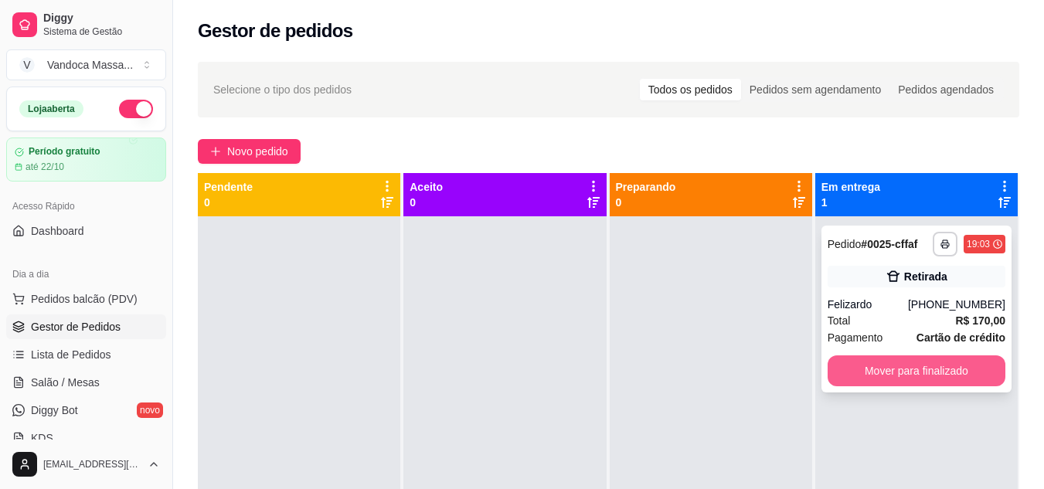
click at [883, 374] on button "Mover para finalizado" at bounding box center [917, 371] width 178 height 31
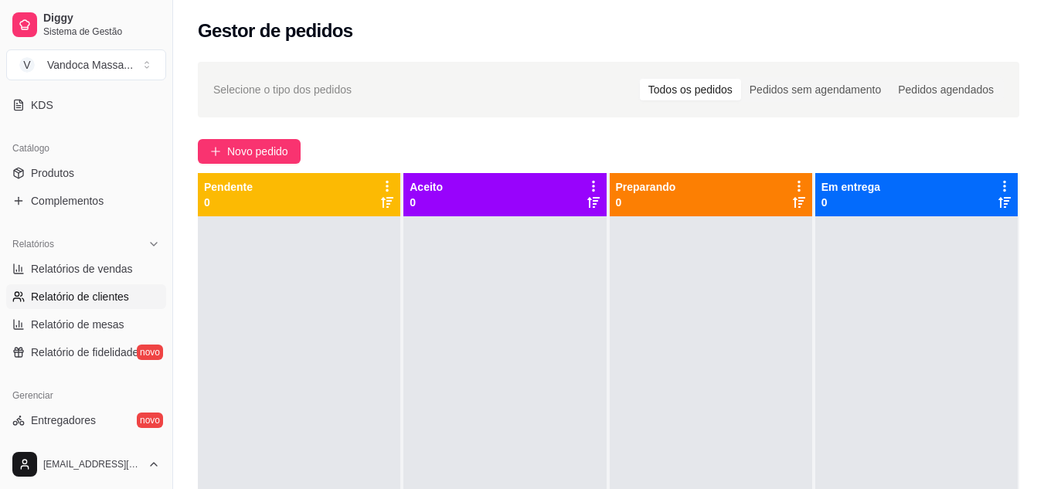
scroll to position [309, 0]
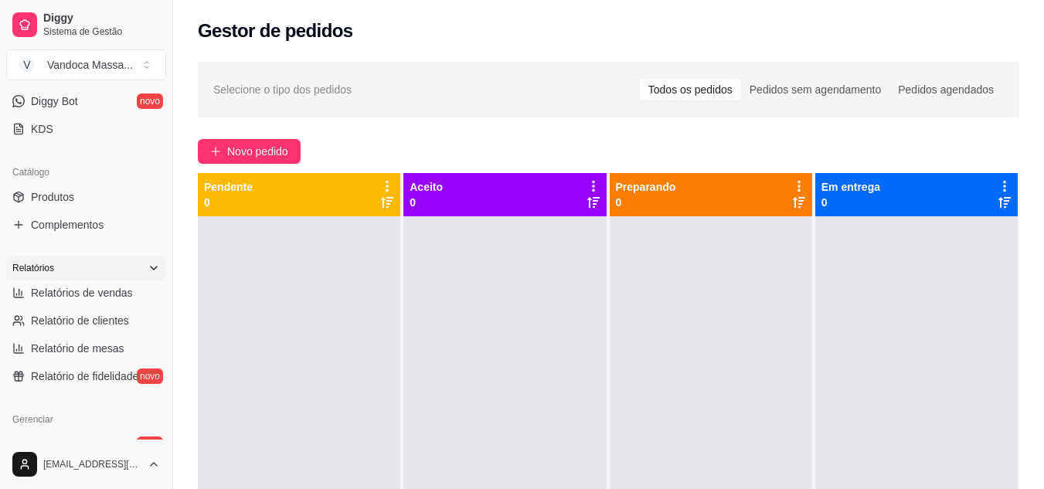
click at [104, 280] on div "Relatórios" at bounding box center [86, 268] width 160 height 25
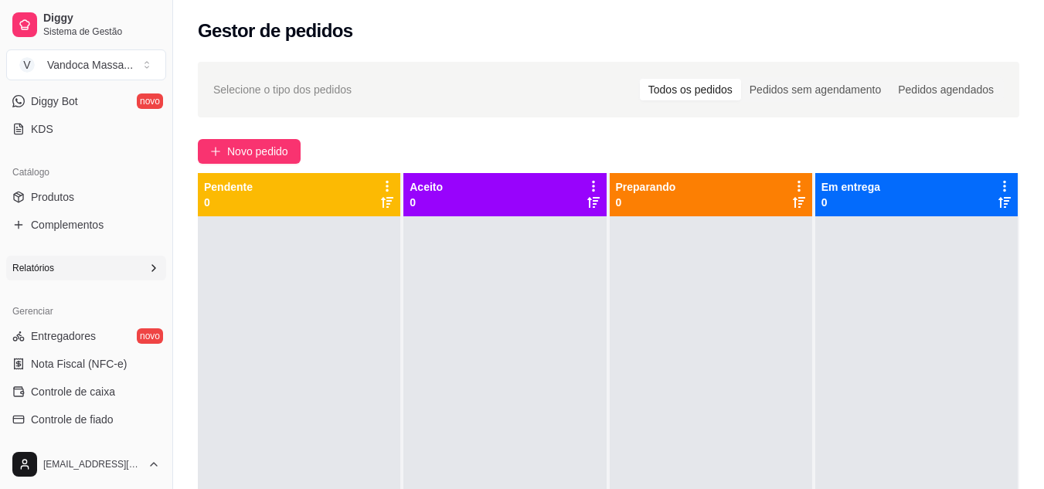
click at [113, 270] on div "Relatórios" at bounding box center [86, 268] width 160 height 25
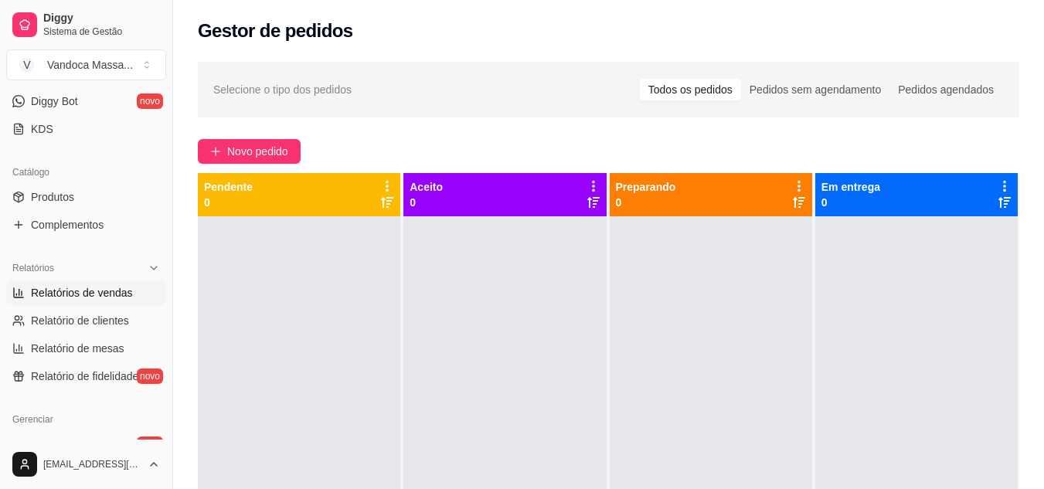
click at [118, 286] on span "Relatórios de vendas" at bounding box center [82, 292] width 102 height 15
select select "ALL"
select select "0"
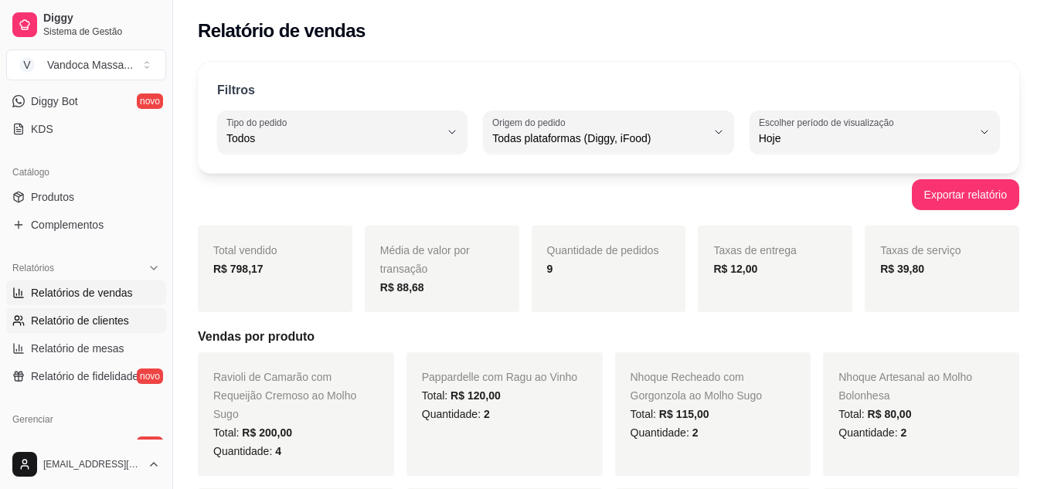
click at [127, 325] on span "Relatório de clientes" at bounding box center [80, 320] width 98 height 15
select select "30"
select select "HIGHEST_TOTAL_SPENT_WITH_ORDERS"
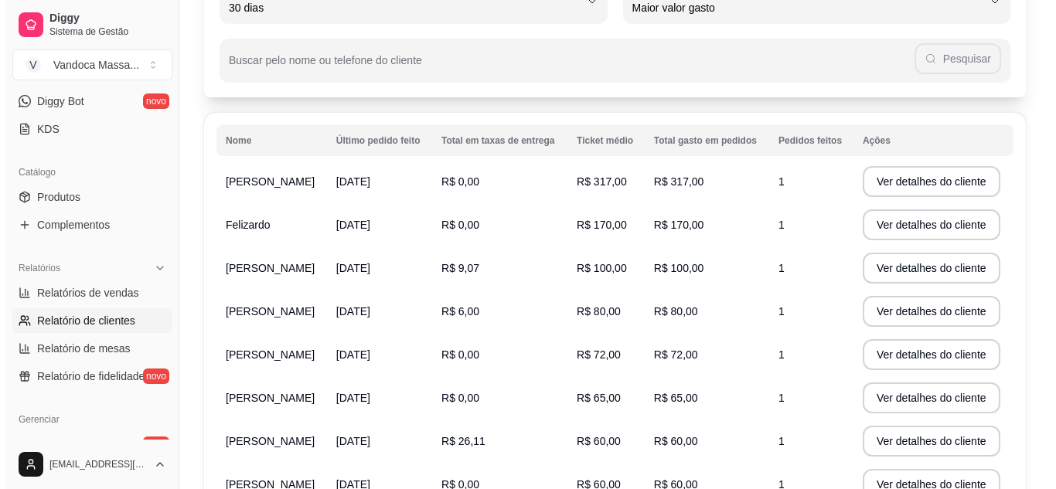
scroll to position [112, 0]
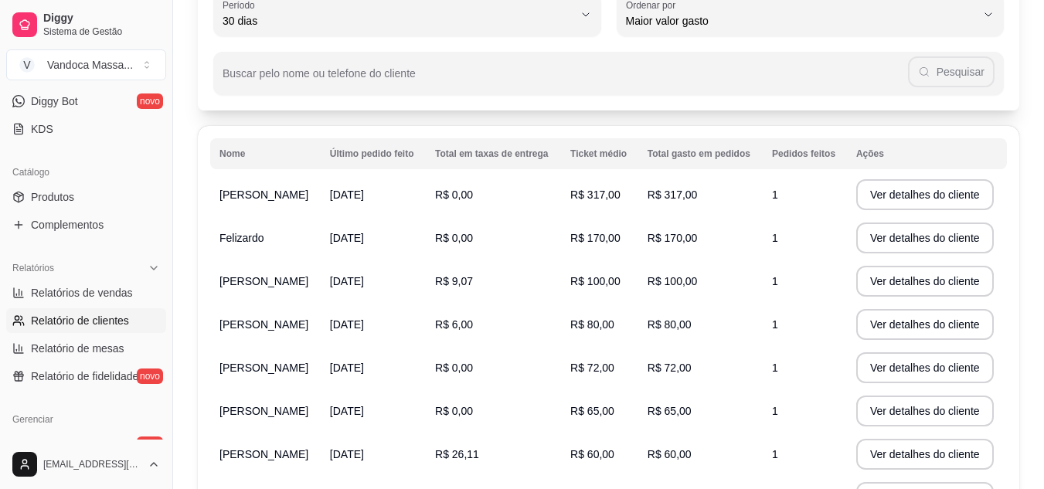
click at [261, 236] on span "Felizardo" at bounding box center [242, 238] width 45 height 12
click at [886, 239] on button "Ver detalhes do cliente" at bounding box center [925, 238] width 133 height 30
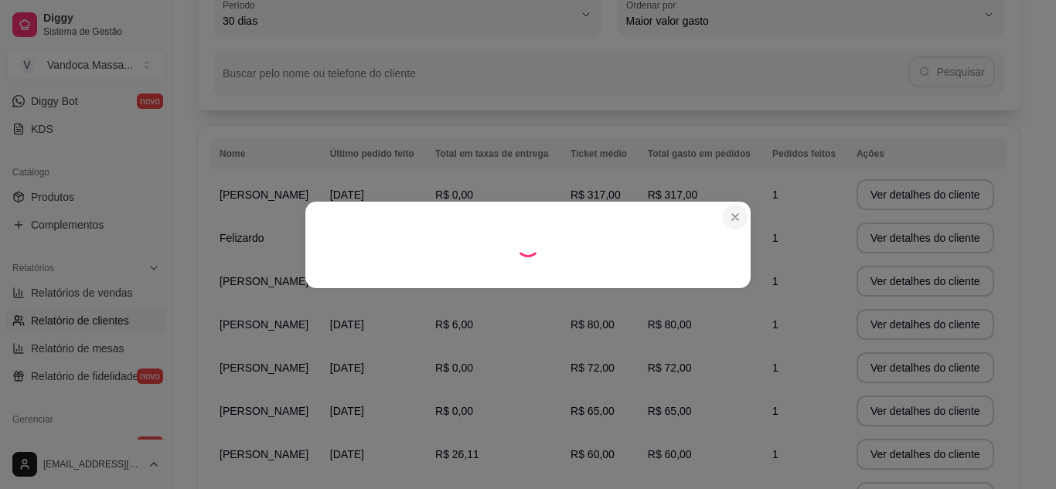
click at [734, 218] on section at bounding box center [527, 245] width 445 height 87
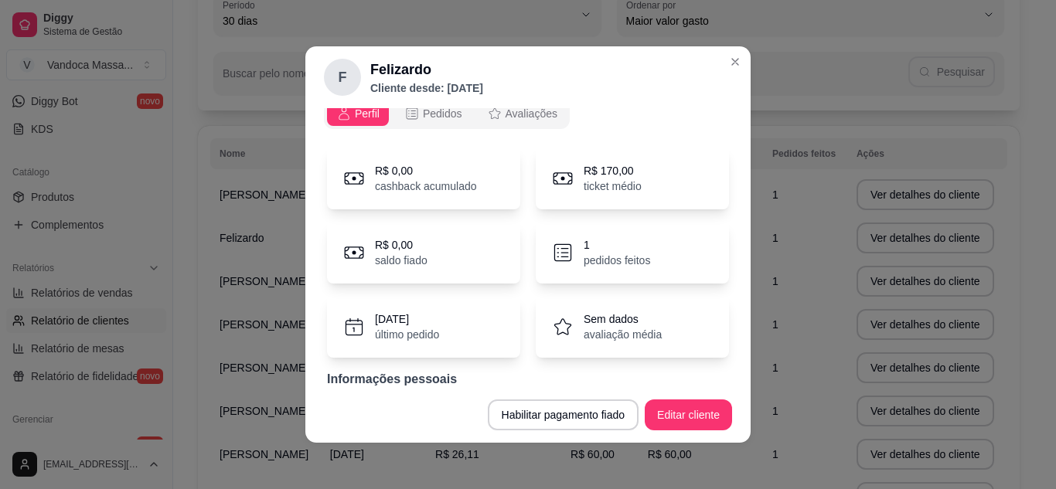
scroll to position [0, 0]
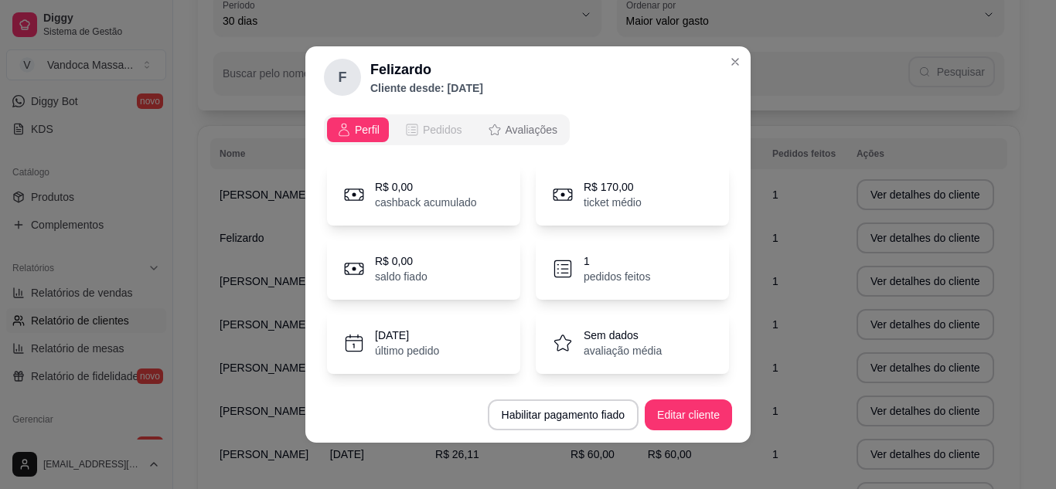
click at [448, 135] on span "Pedidos" at bounding box center [442, 129] width 39 height 15
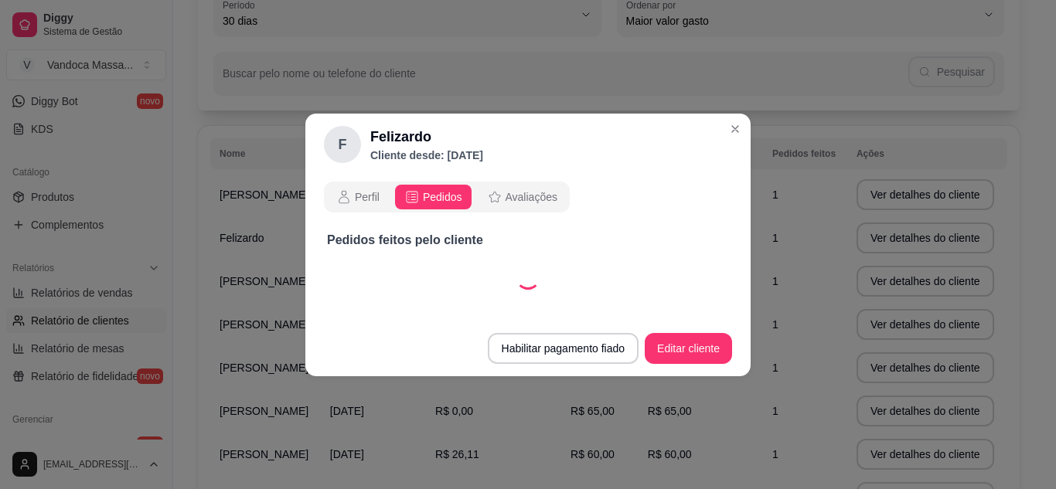
select select "30"
select select "ALL"
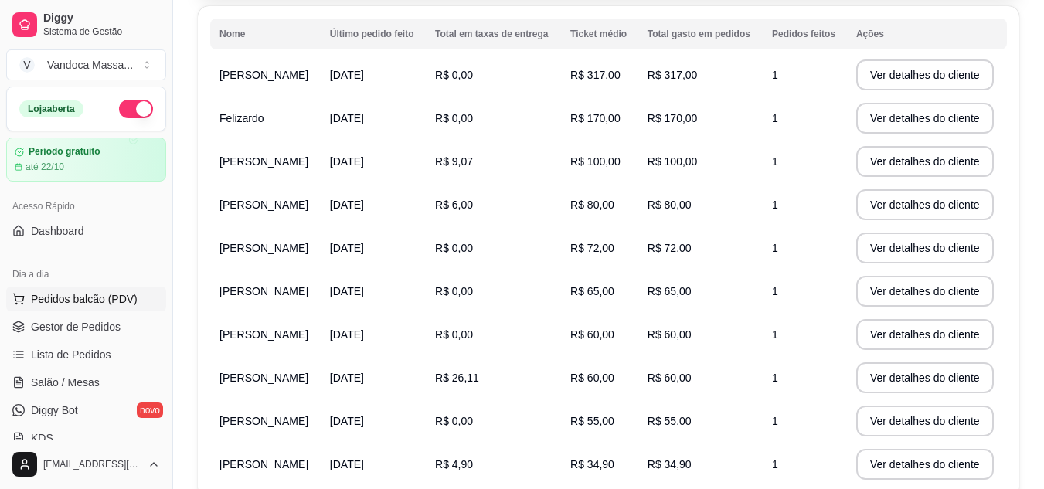
click at [77, 301] on span "Pedidos balcão (PDV)" at bounding box center [84, 298] width 107 height 15
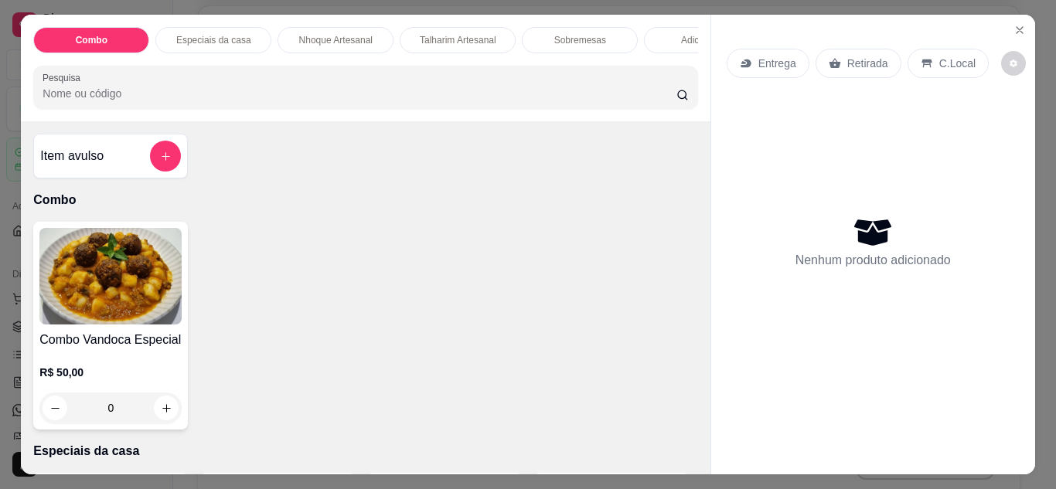
click at [1000, 27] on div "Entrega Retirada C.Local Nenhum produto adicionado" at bounding box center [873, 232] width 324 height 435
click at [1007, 31] on button "Close" at bounding box center [1019, 30] width 25 height 25
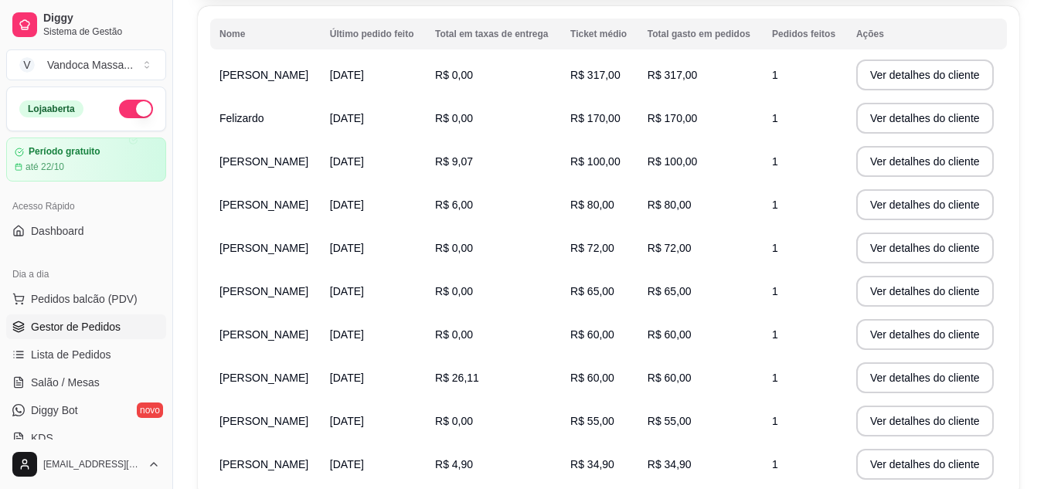
click at [97, 325] on span "Gestor de Pedidos" at bounding box center [76, 326] width 90 height 15
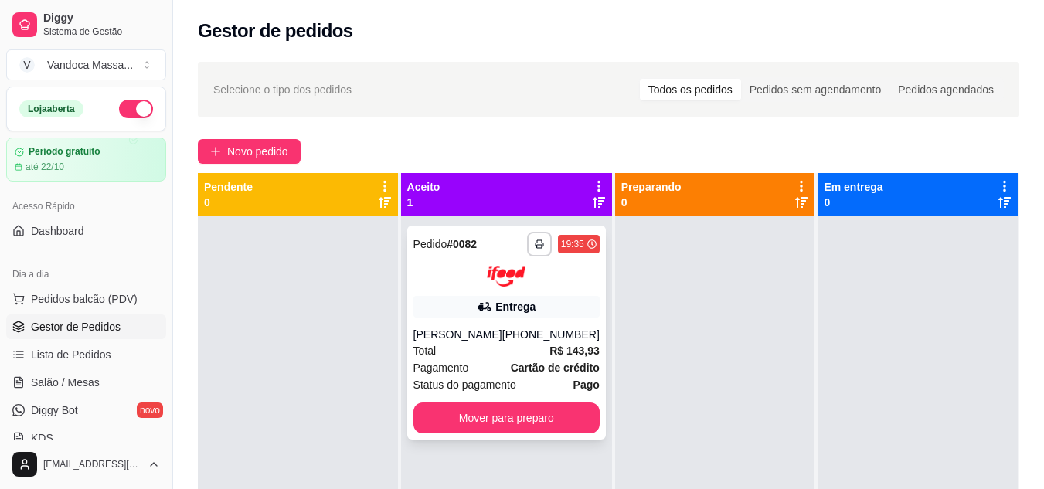
click at [462, 257] on div "**********" at bounding box center [507, 259] width 186 height 55
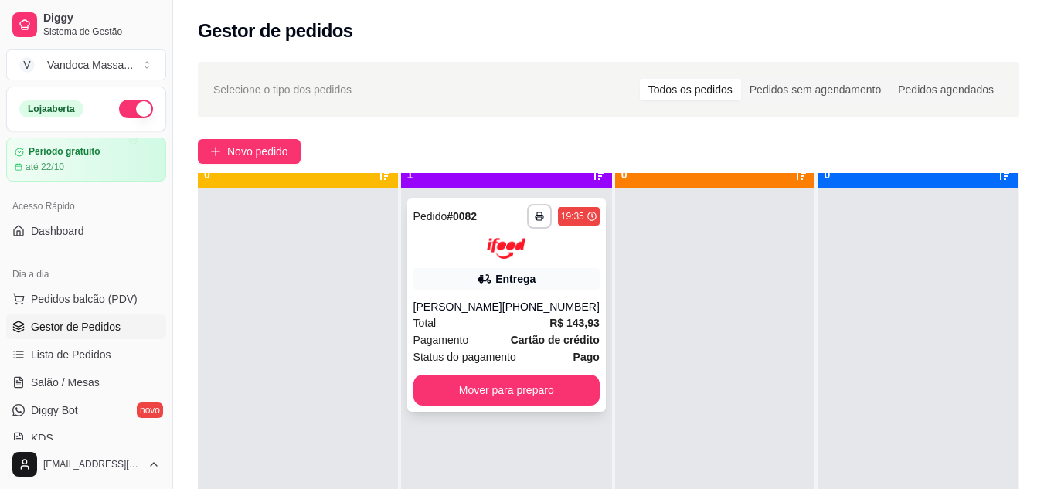
scroll to position [43, 0]
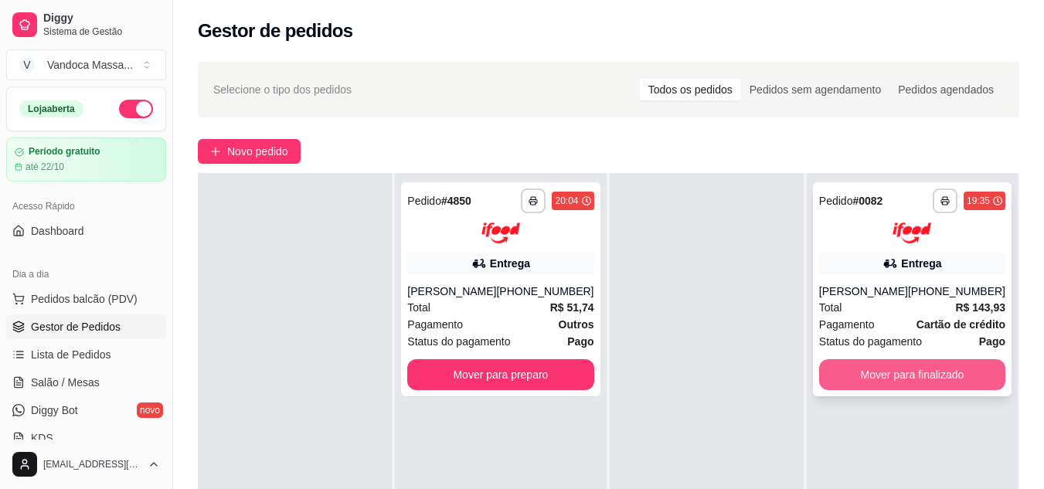
click at [897, 366] on button "Mover para finalizado" at bounding box center [912, 374] width 186 height 31
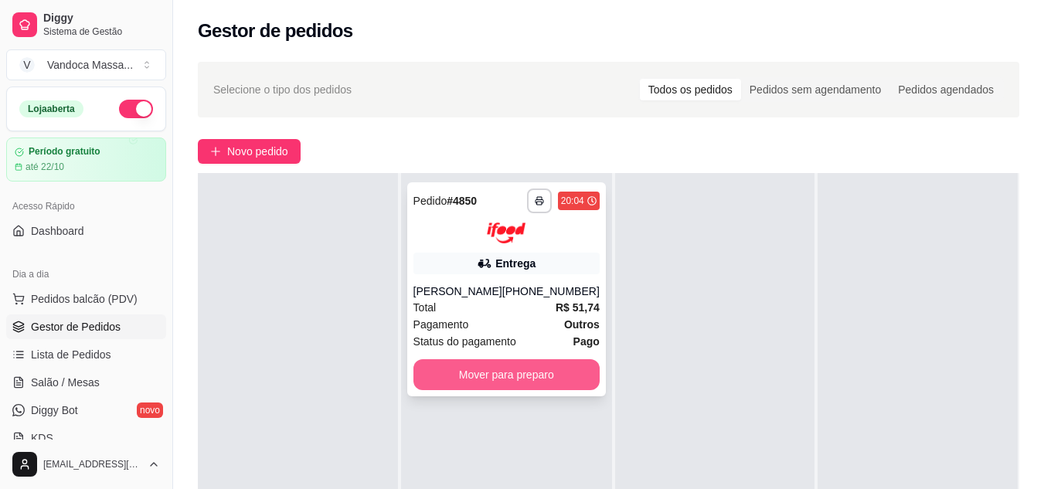
click at [543, 379] on button "Mover para preparo" at bounding box center [507, 374] width 186 height 31
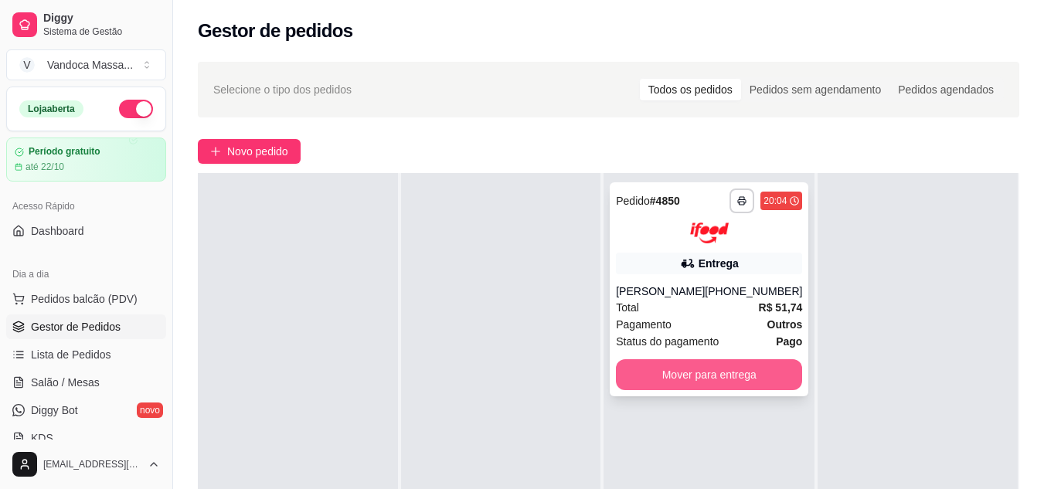
click at [698, 379] on button "Mover para entrega" at bounding box center [709, 374] width 186 height 31
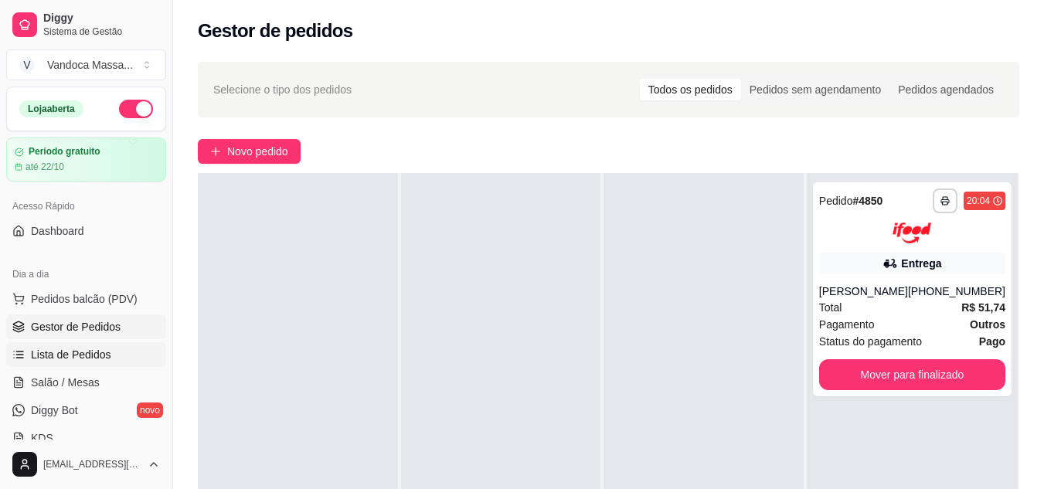
click at [84, 355] on span "Lista de Pedidos" at bounding box center [71, 354] width 80 height 15
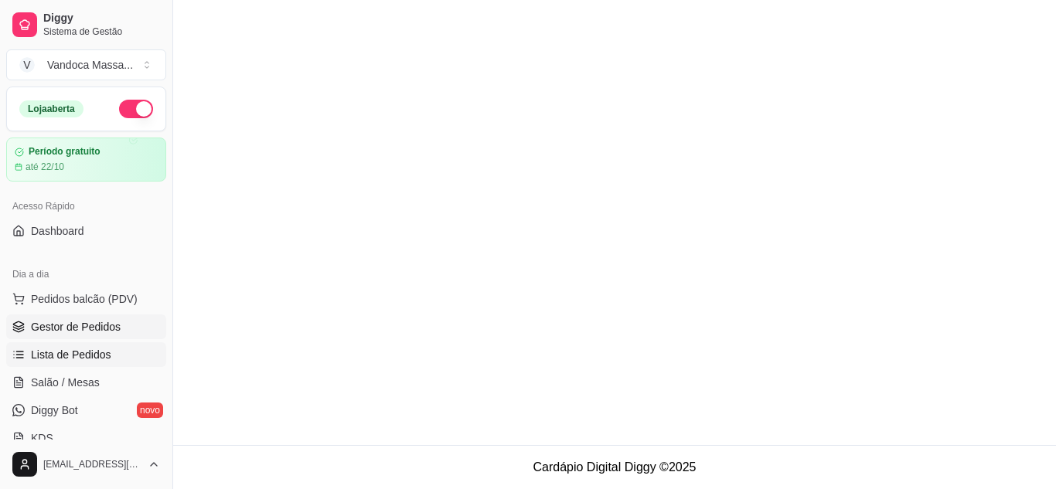
click at [90, 326] on span "Gestor de Pedidos" at bounding box center [76, 326] width 90 height 15
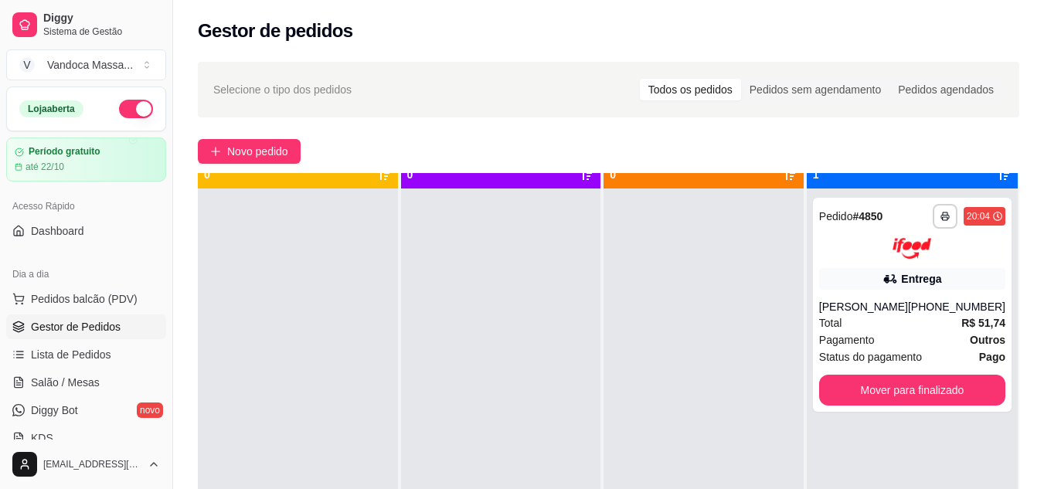
scroll to position [43, 0]
